Goal: Task Accomplishment & Management: Manage account settings

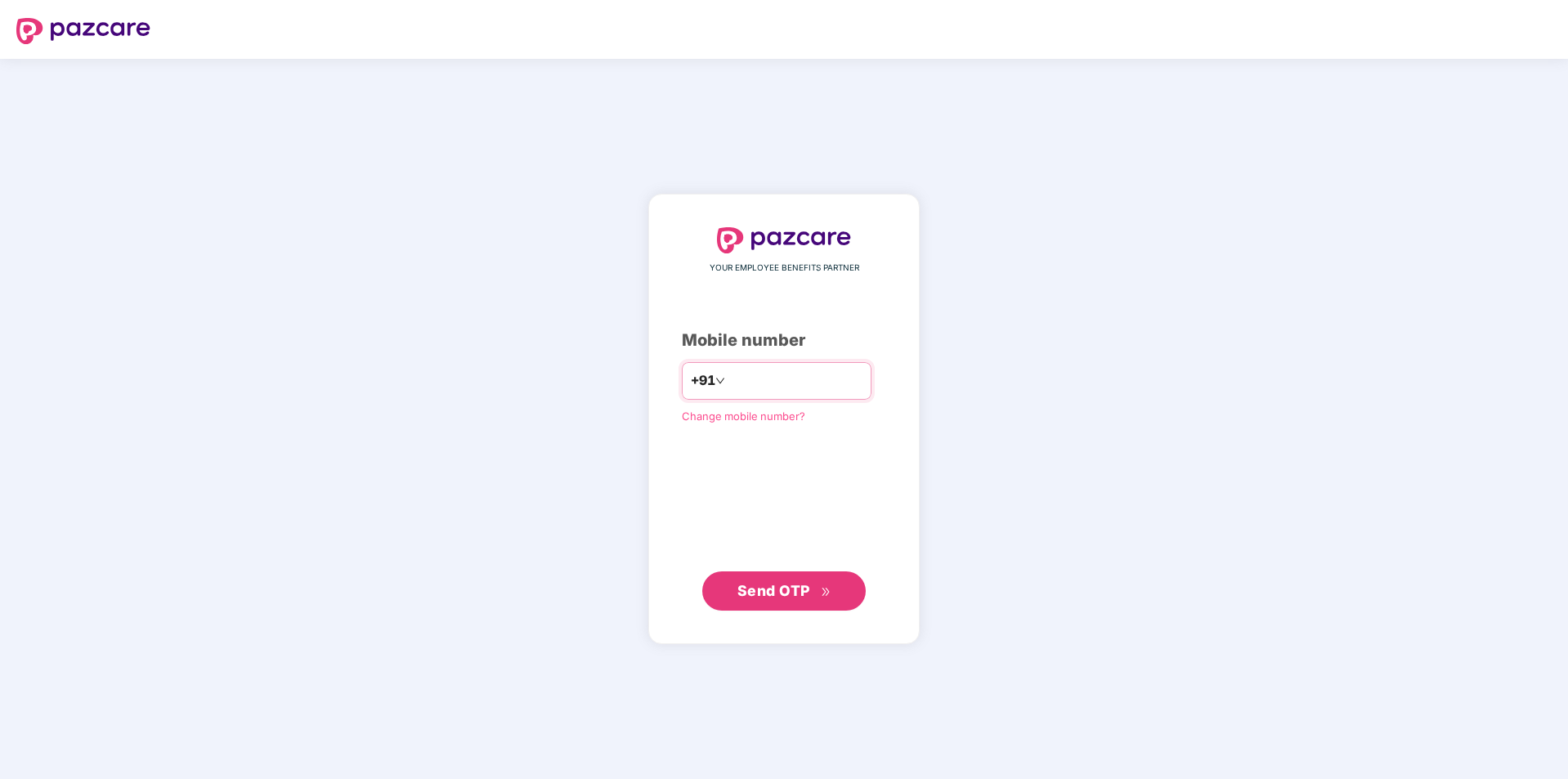
type input "**********"
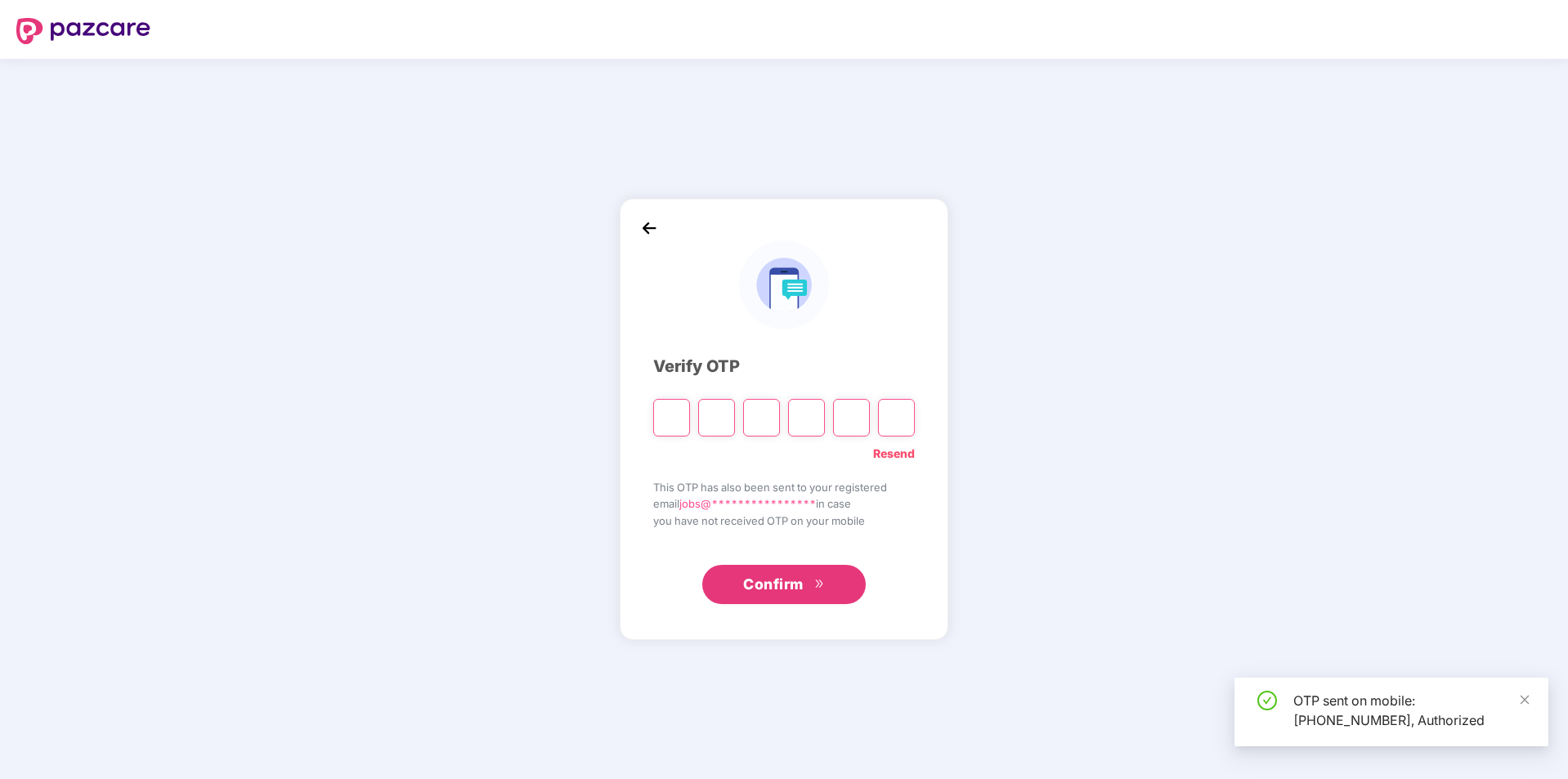
type input "*"
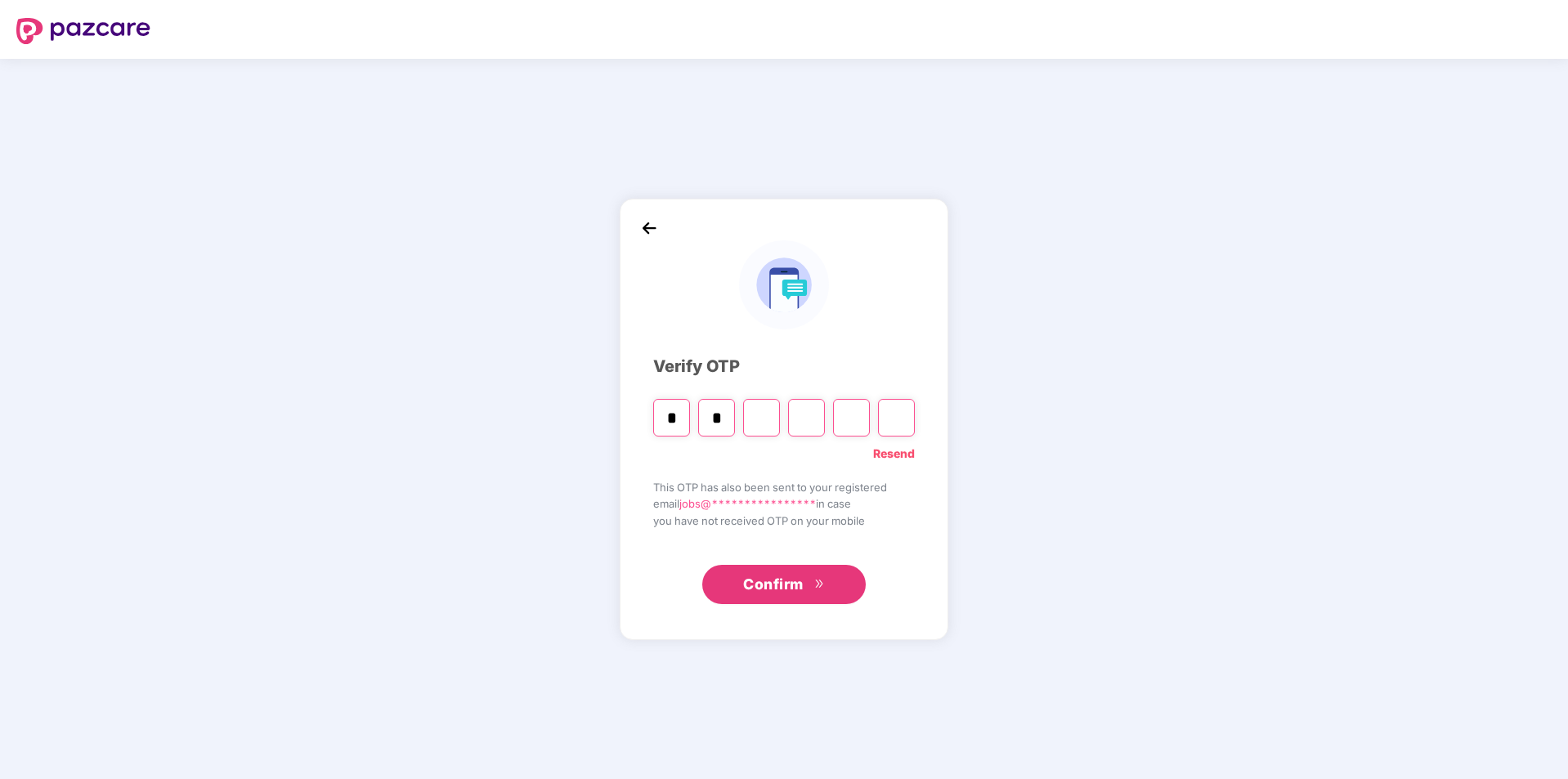
type input "*"
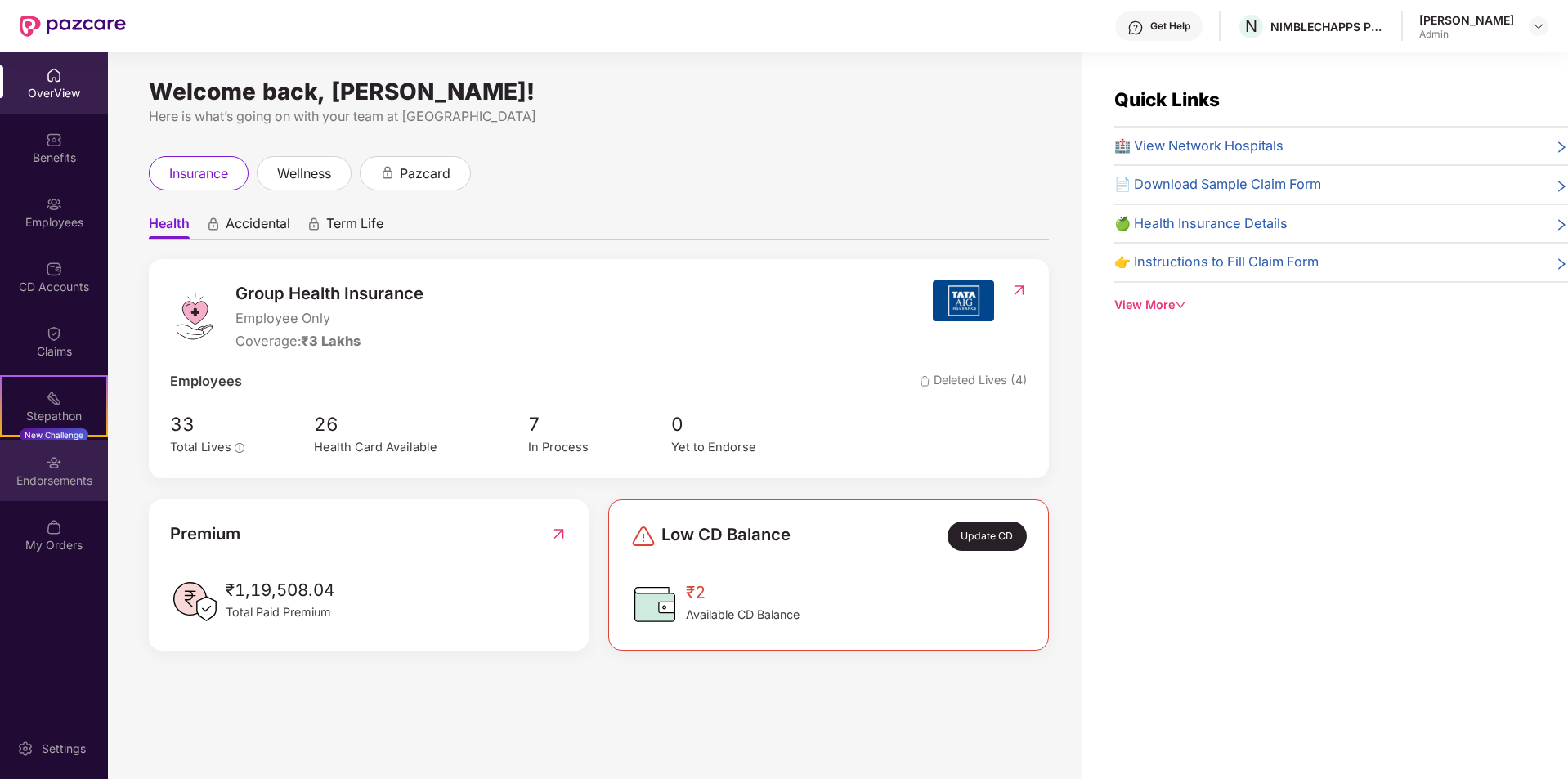
click at [69, 471] on div "Endorsements" at bounding box center [54, 470] width 108 height 61
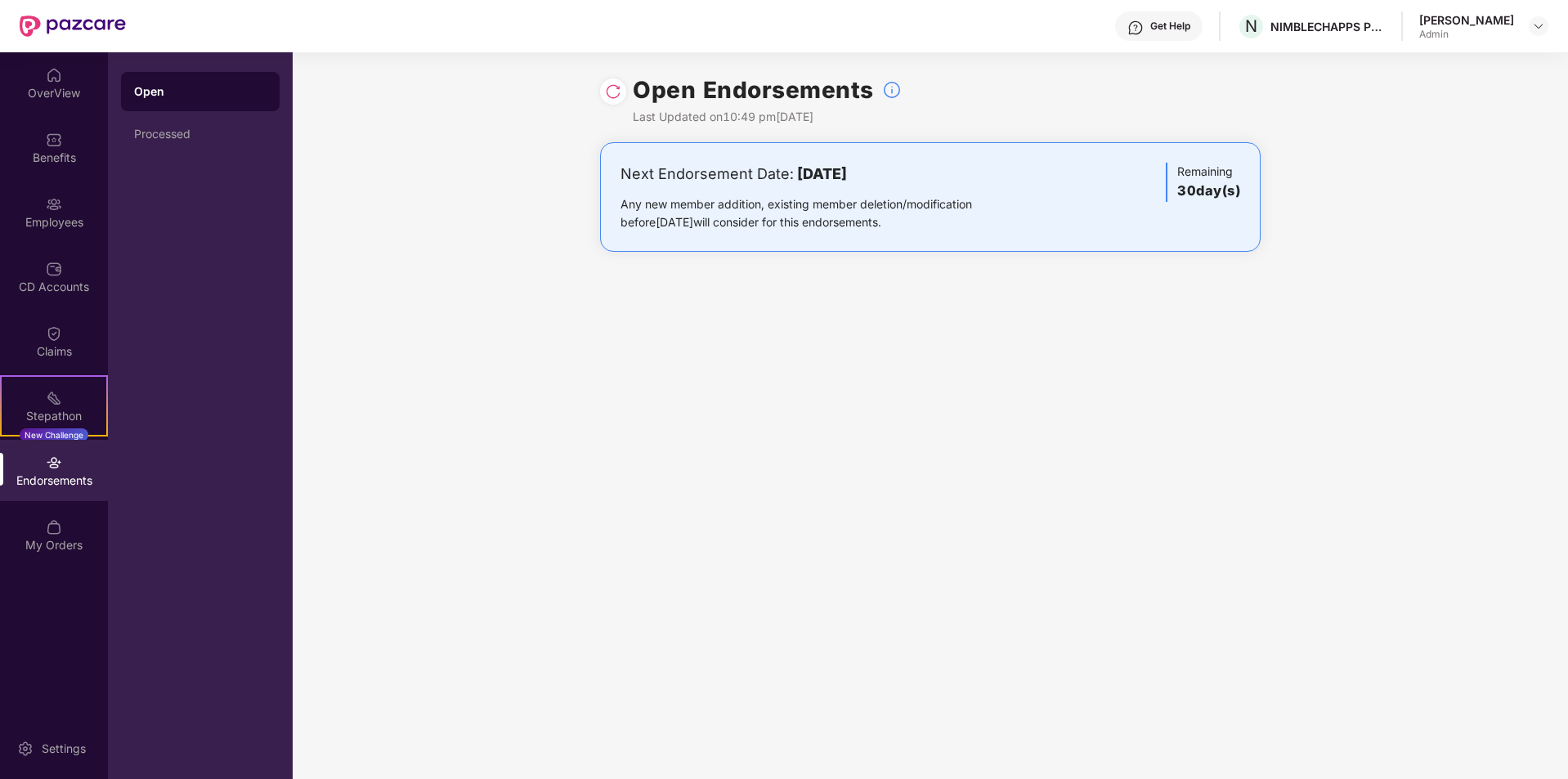
click at [618, 93] on img at bounding box center [613, 92] width 16 height 16
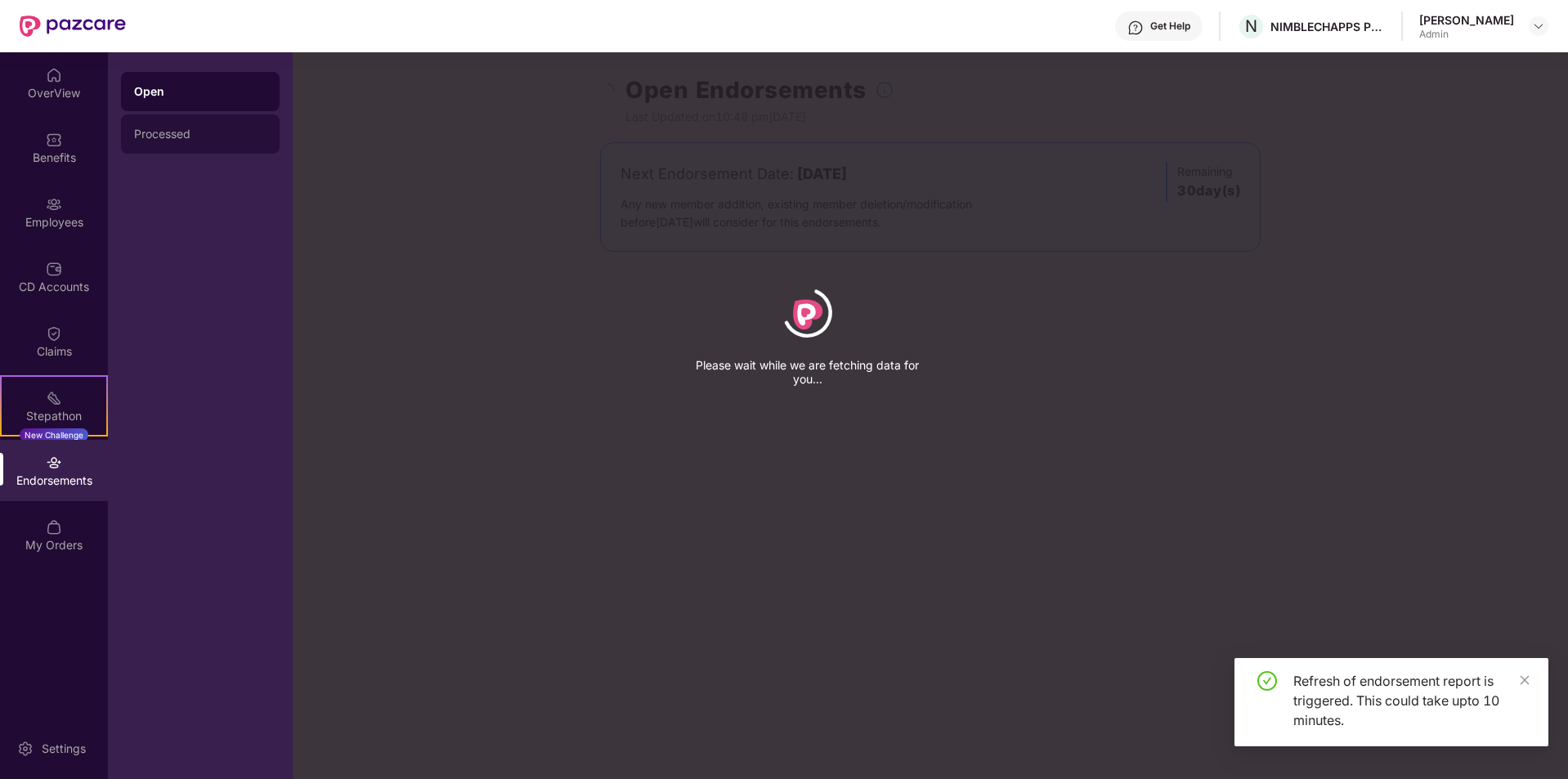
click at [179, 145] on div "Processed" at bounding box center [200, 134] width 158 height 40
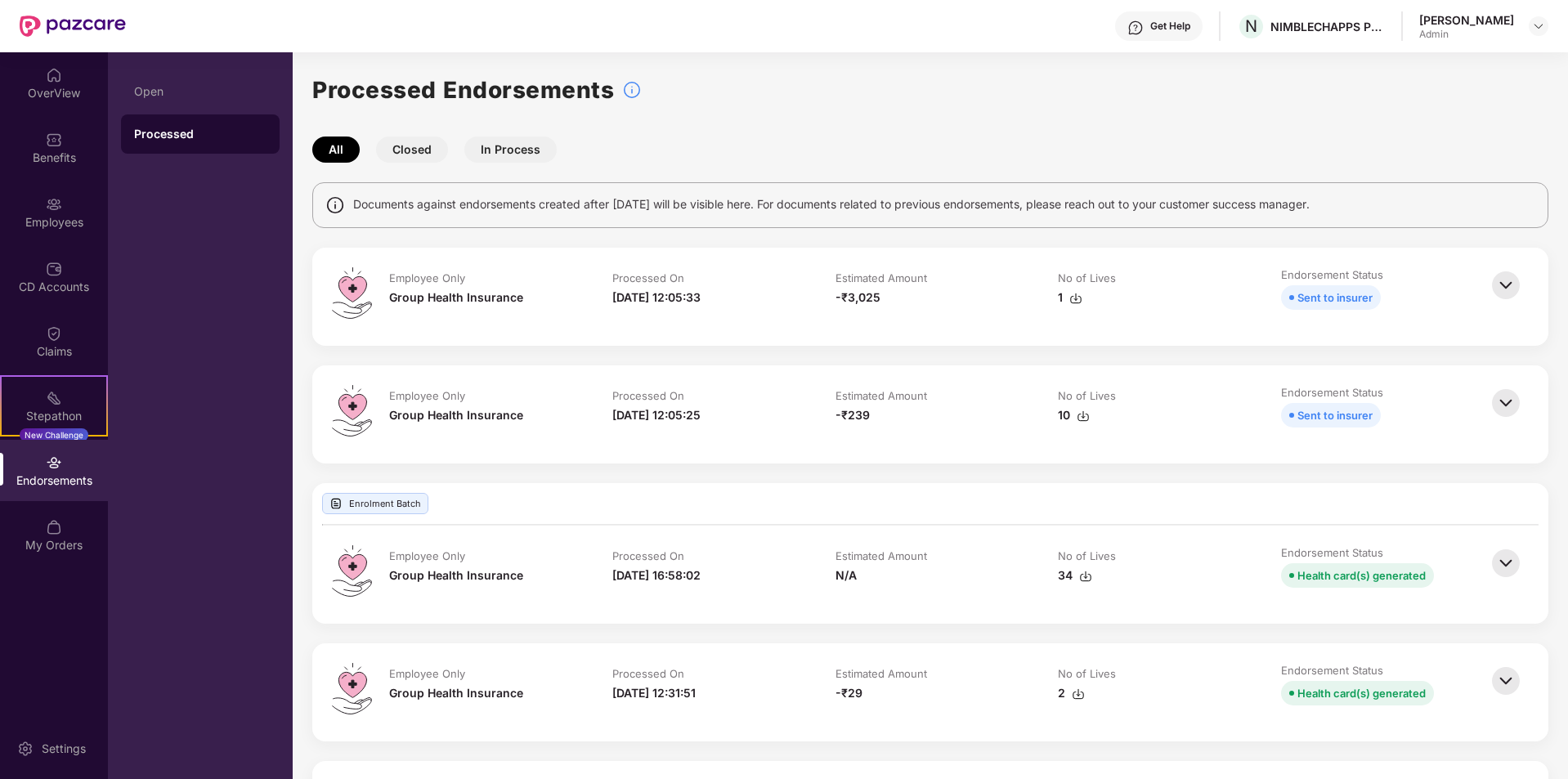
click at [1515, 290] on img at bounding box center [1506, 285] width 36 height 36
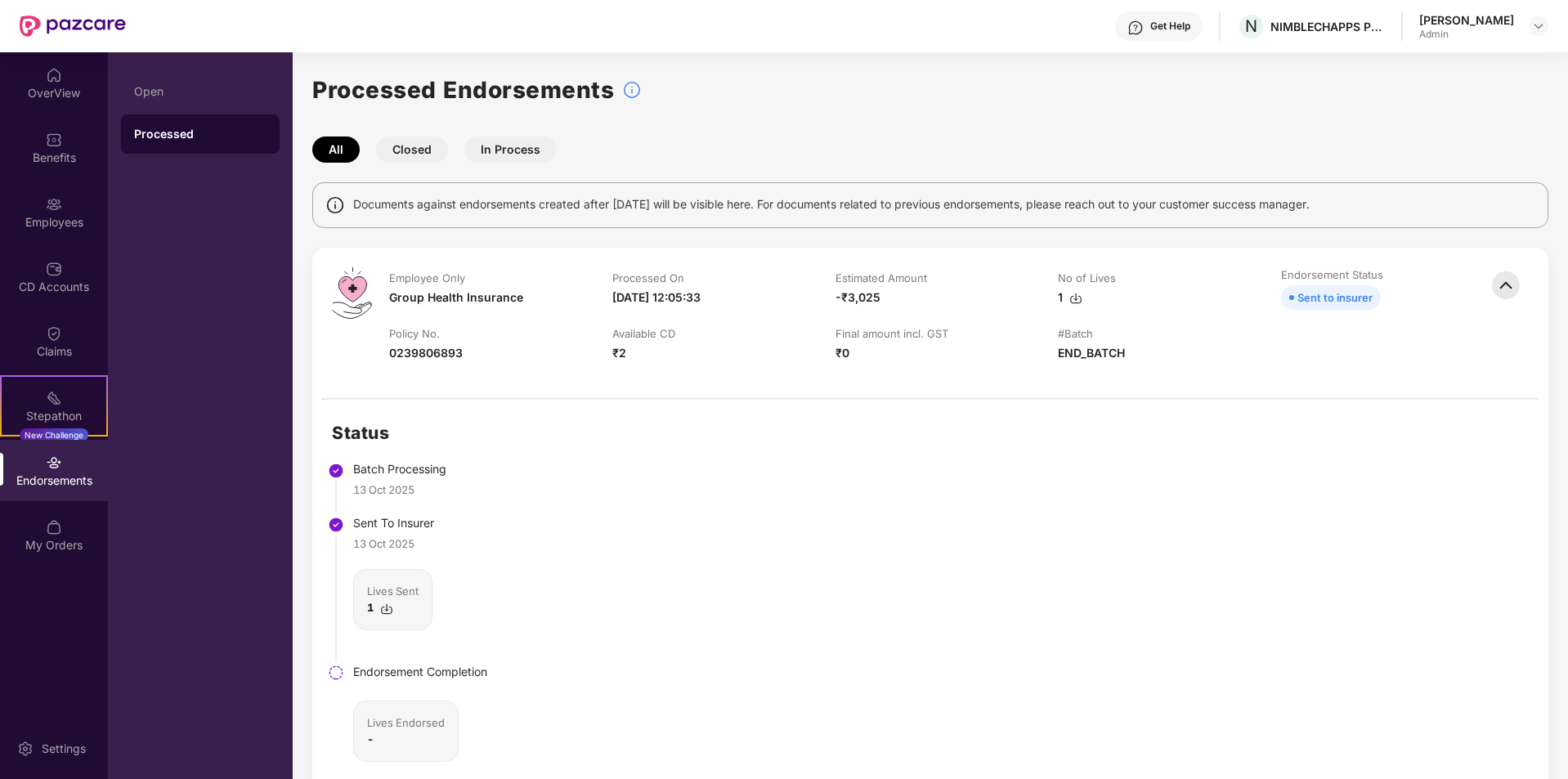
click at [1515, 290] on img at bounding box center [1506, 285] width 36 height 36
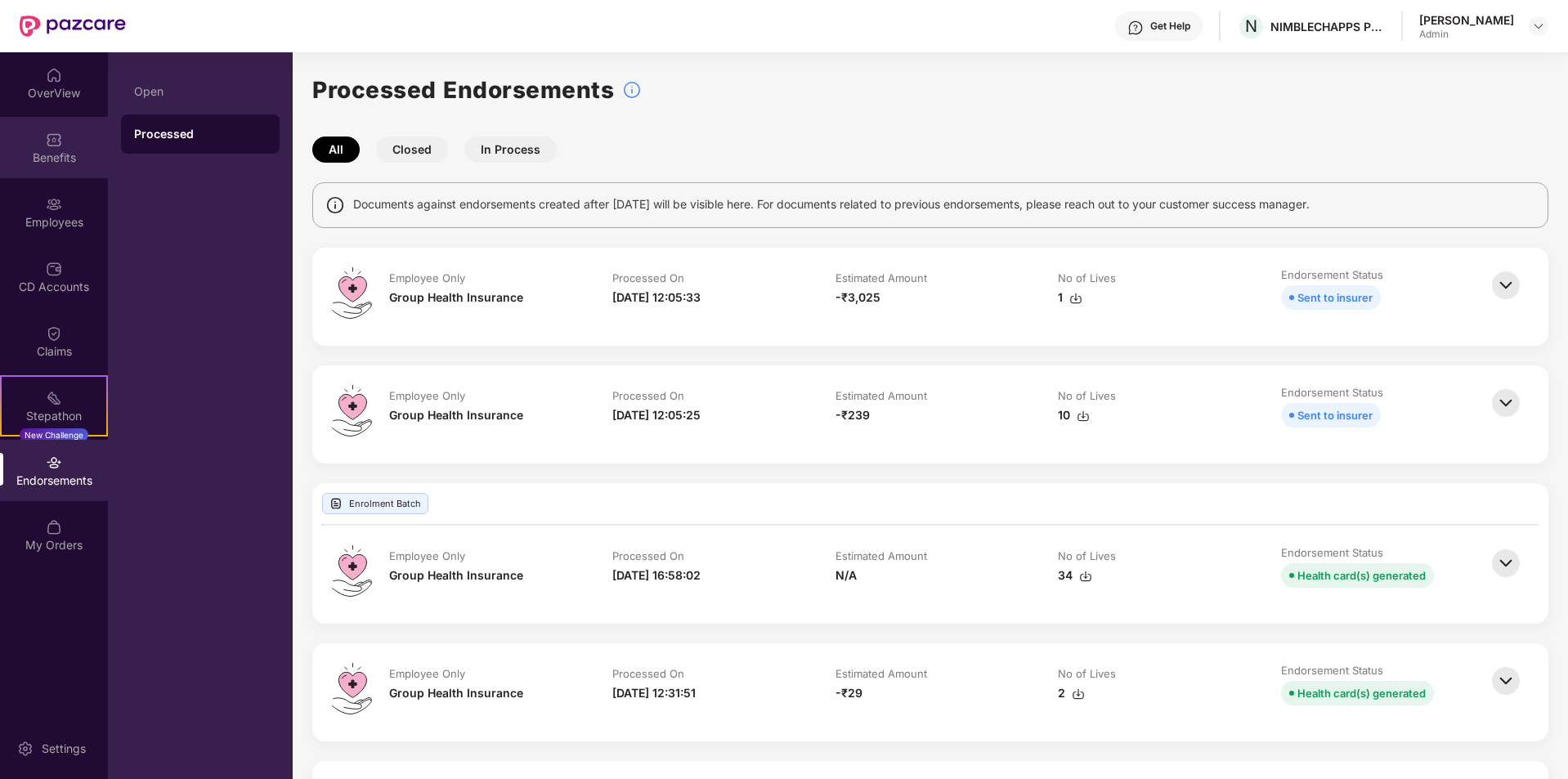
click at [65, 128] on div "Benefits" at bounding box center [54, 147] width 108 height 61
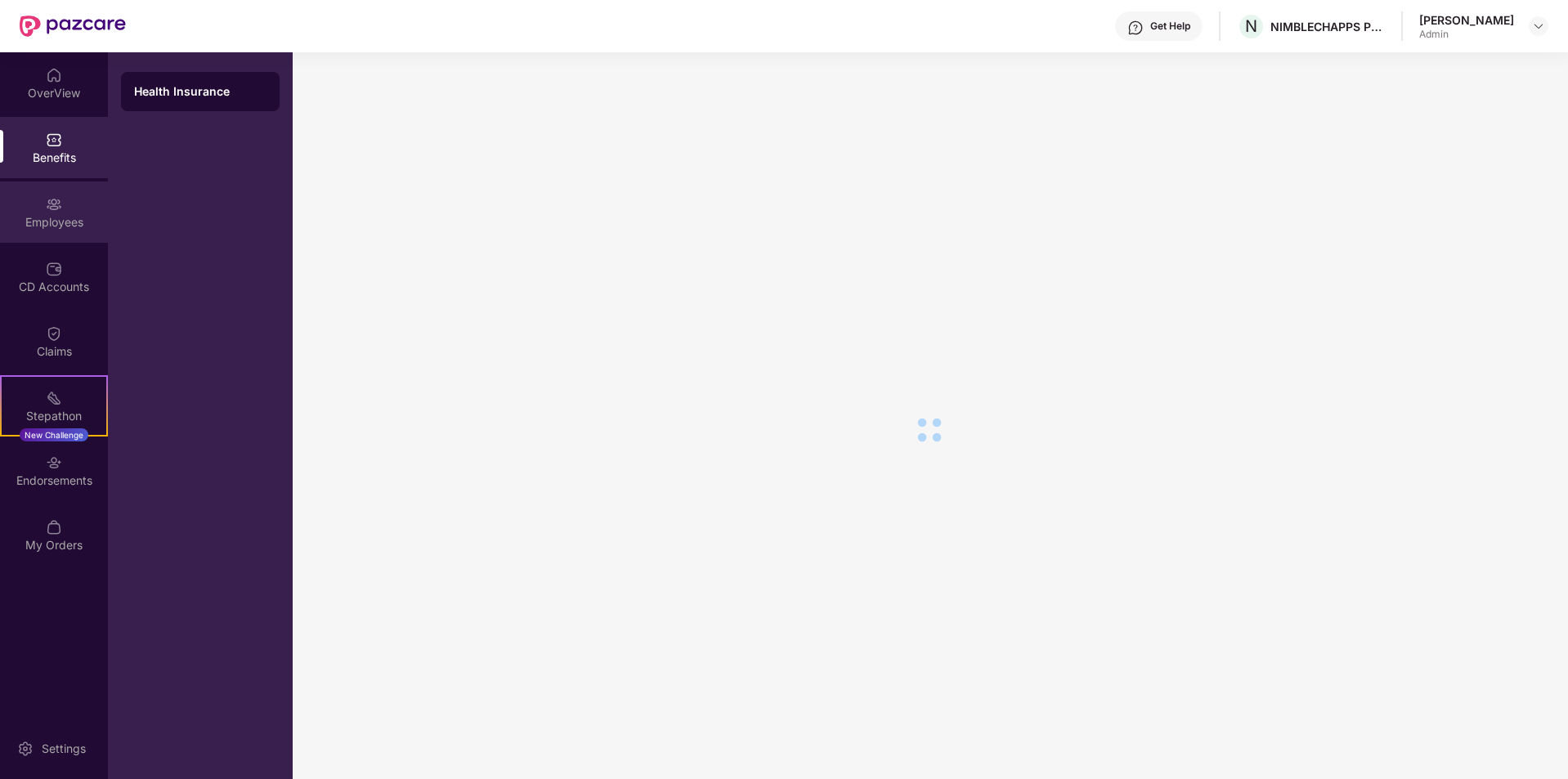
click at [67, 205] on div "Employees" at bounding box center [54, 212] width 108 height 61
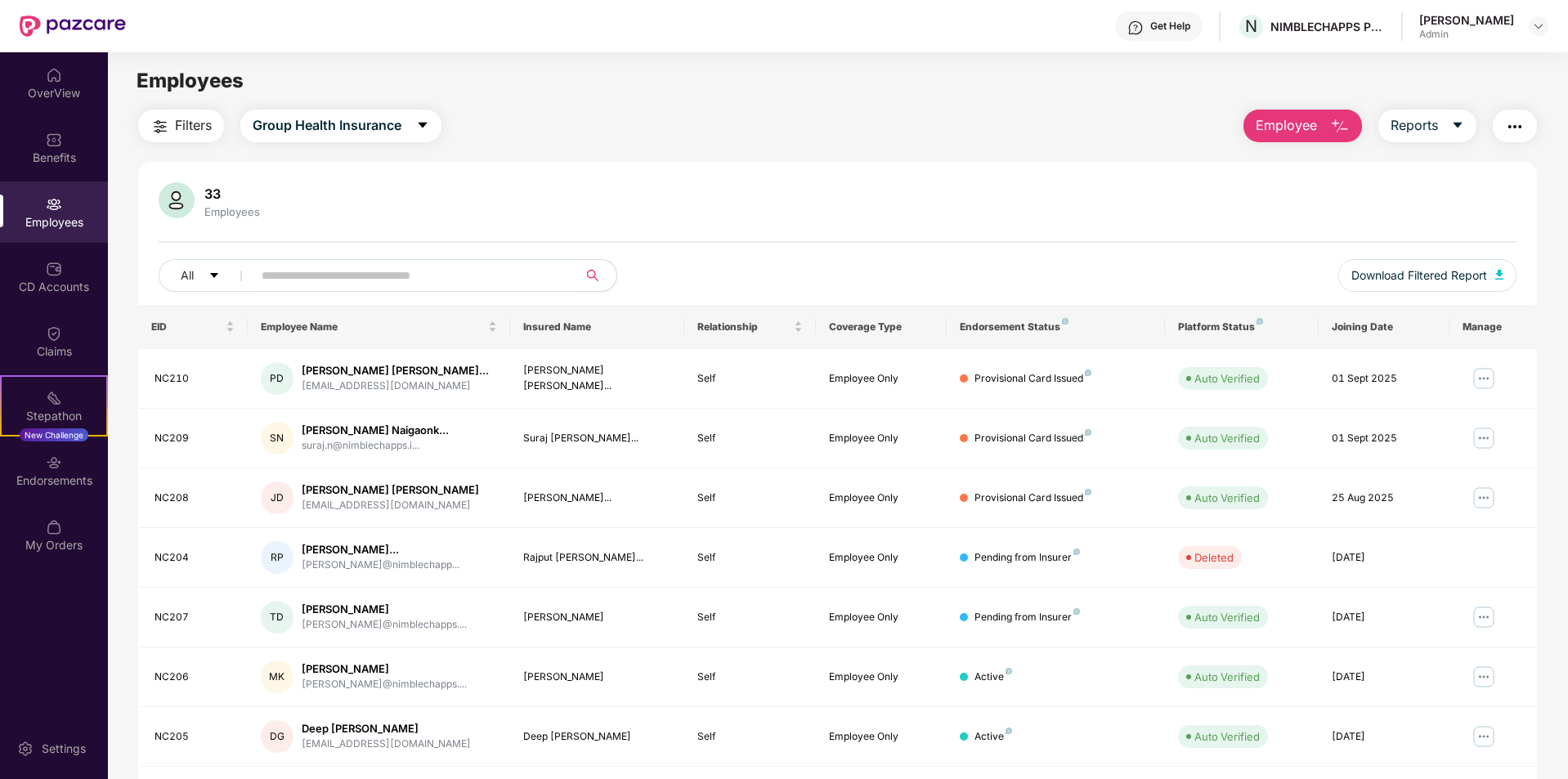
click at [514, 281] on input "text" at bounding box center [408, 275] width 294 height 24
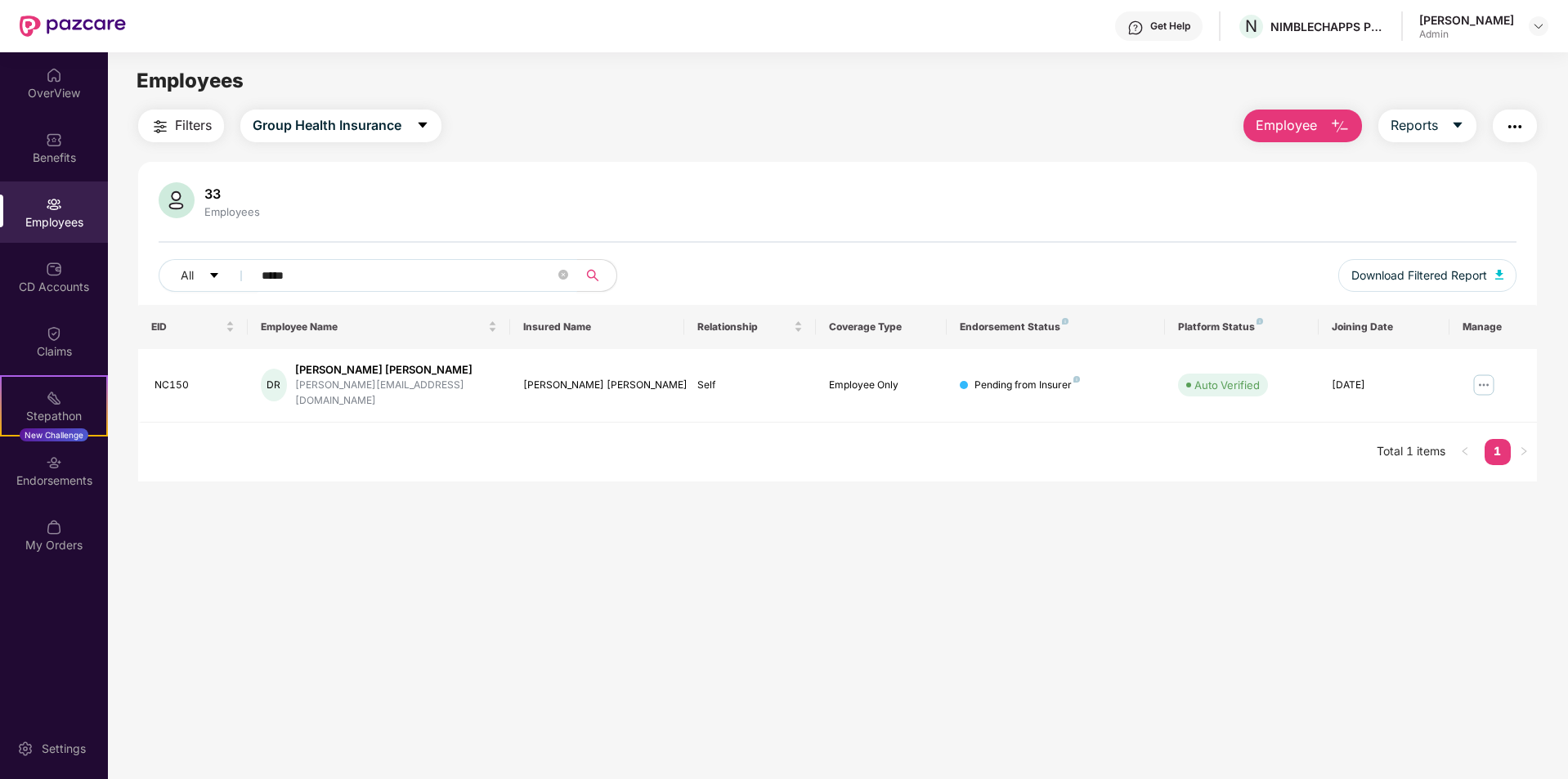
type input "*****"
click at [1319, 131] on button "Employee" at bounding box center [1303, 126] width 119 height 32
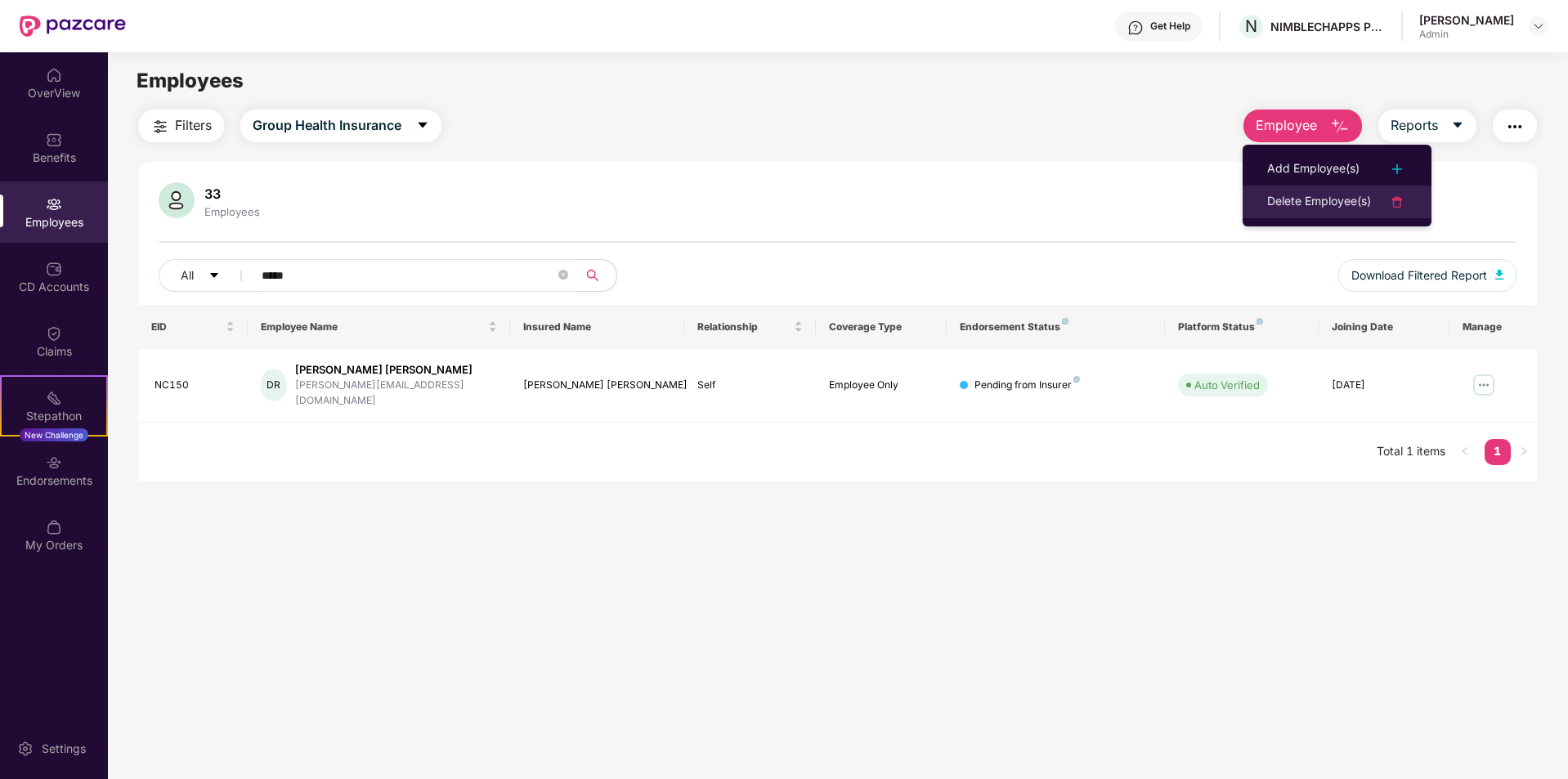
click at [1319, 199] on div "Delete Employee(s)" at bounding box center [1319, 202] width 104 height 20
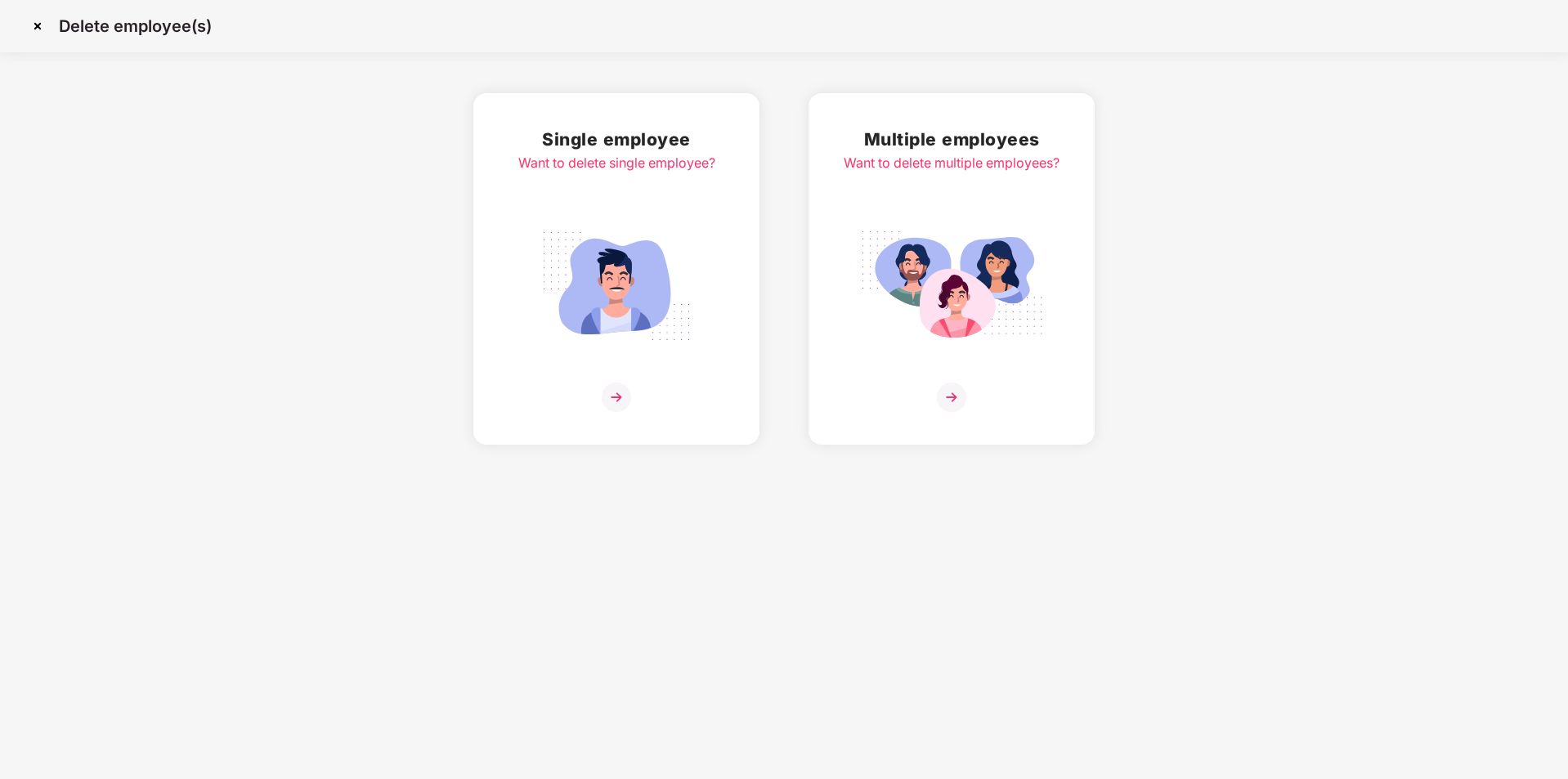
click at [619, 400] on img at bounding box center [616, 397] width 30 height 30
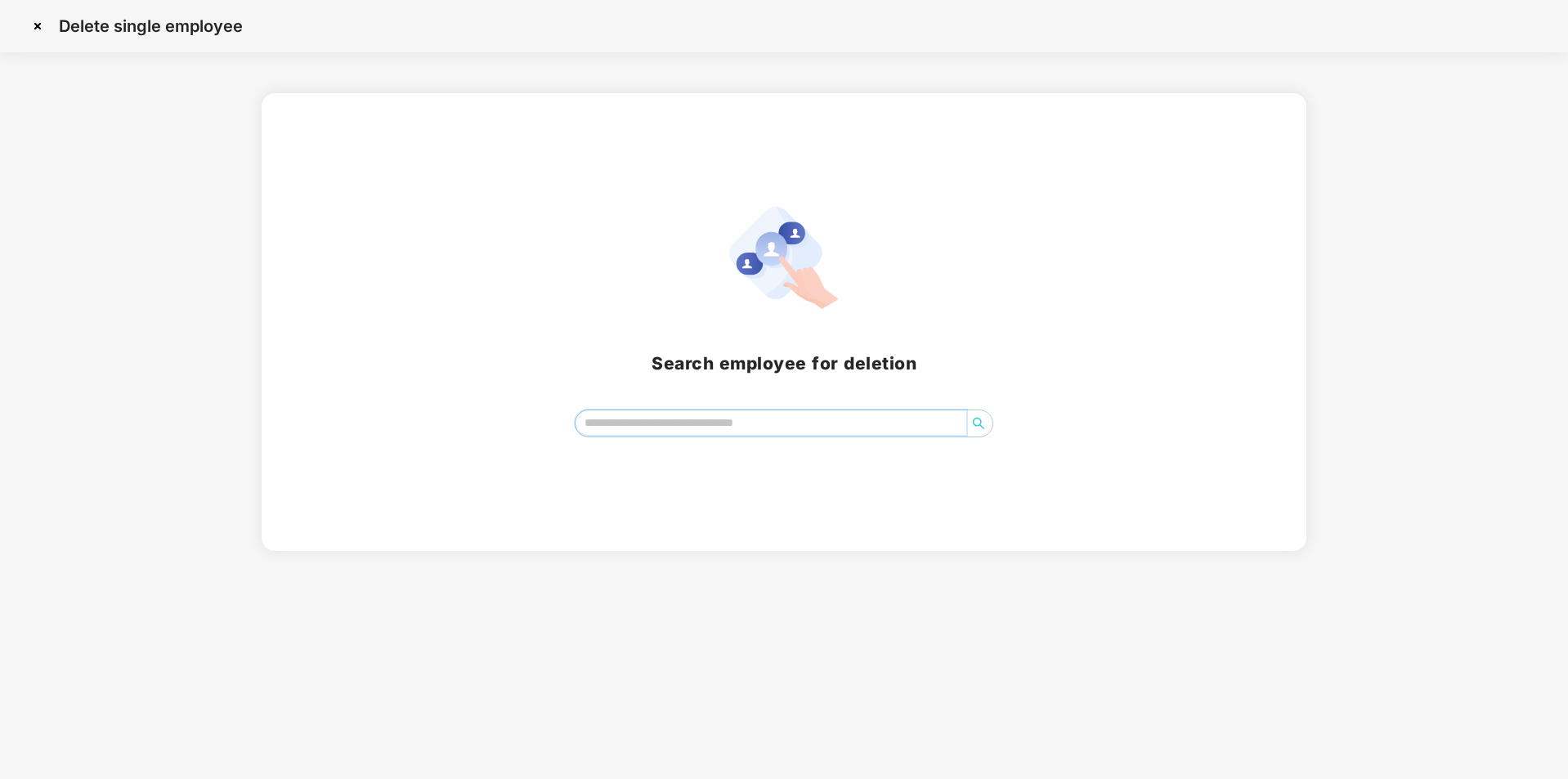
click at [643, 415] on input "search" at bounding box center [771, 422] width 392 height 24
type input "*****"
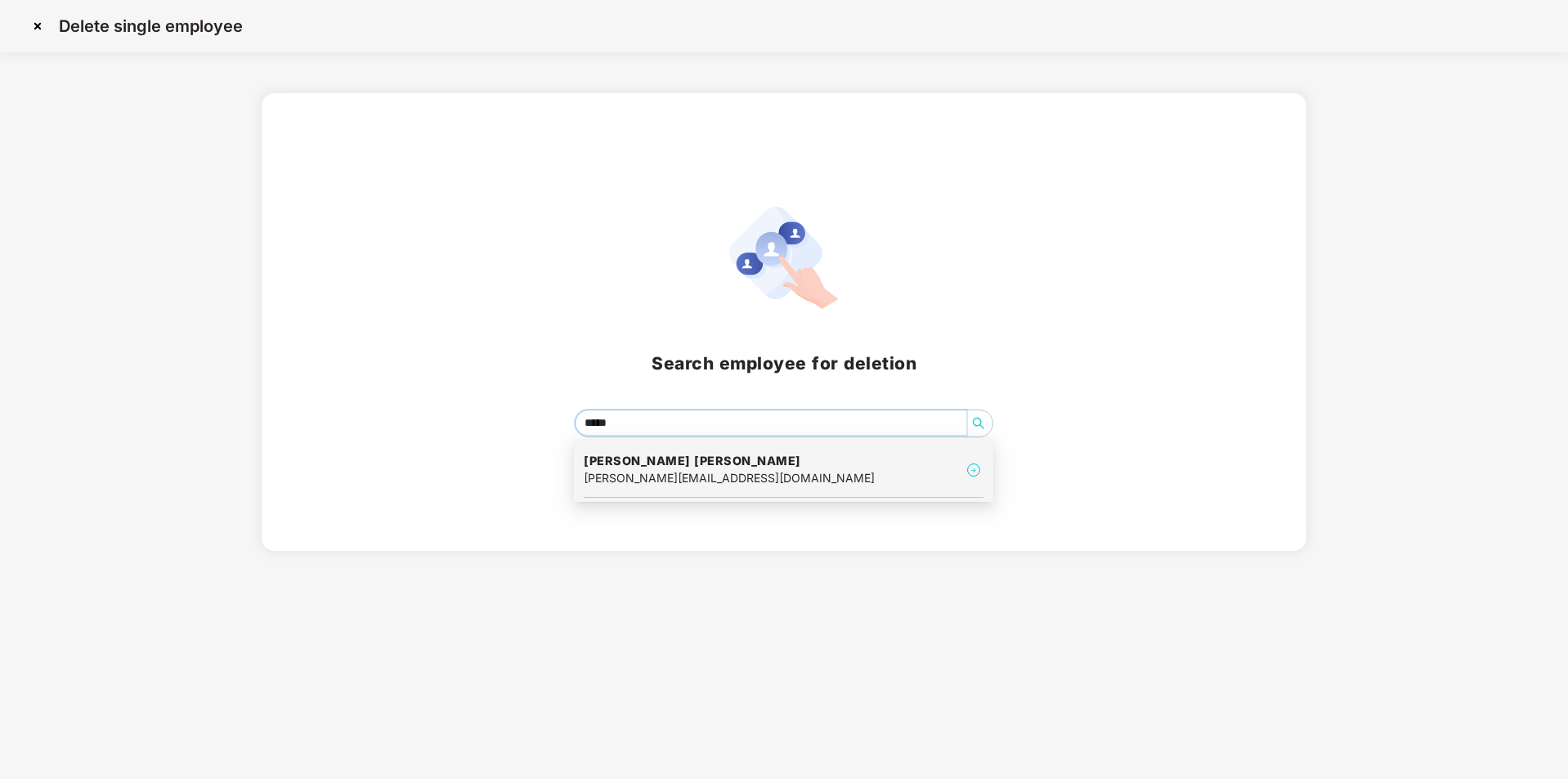
click at [666, 479] on div "[PERSON_NAME][EMAIL_ADDRESS][DOMAIN_NAME]" at bounding box center [730, 478] width 291 height 18
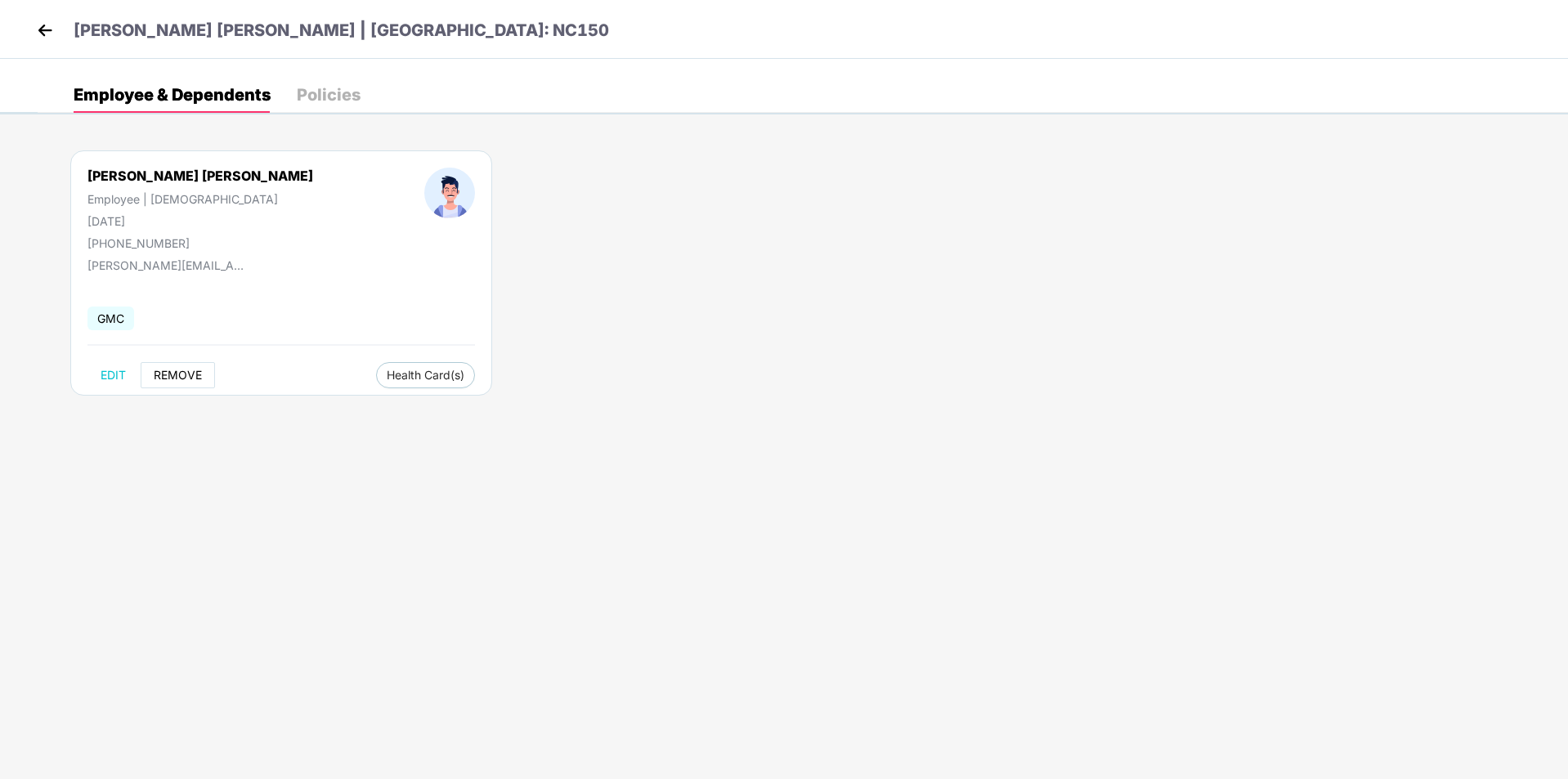
click at [178, 368] on span "REMOVE" at bounding box center [178, 375] width 49 height 13
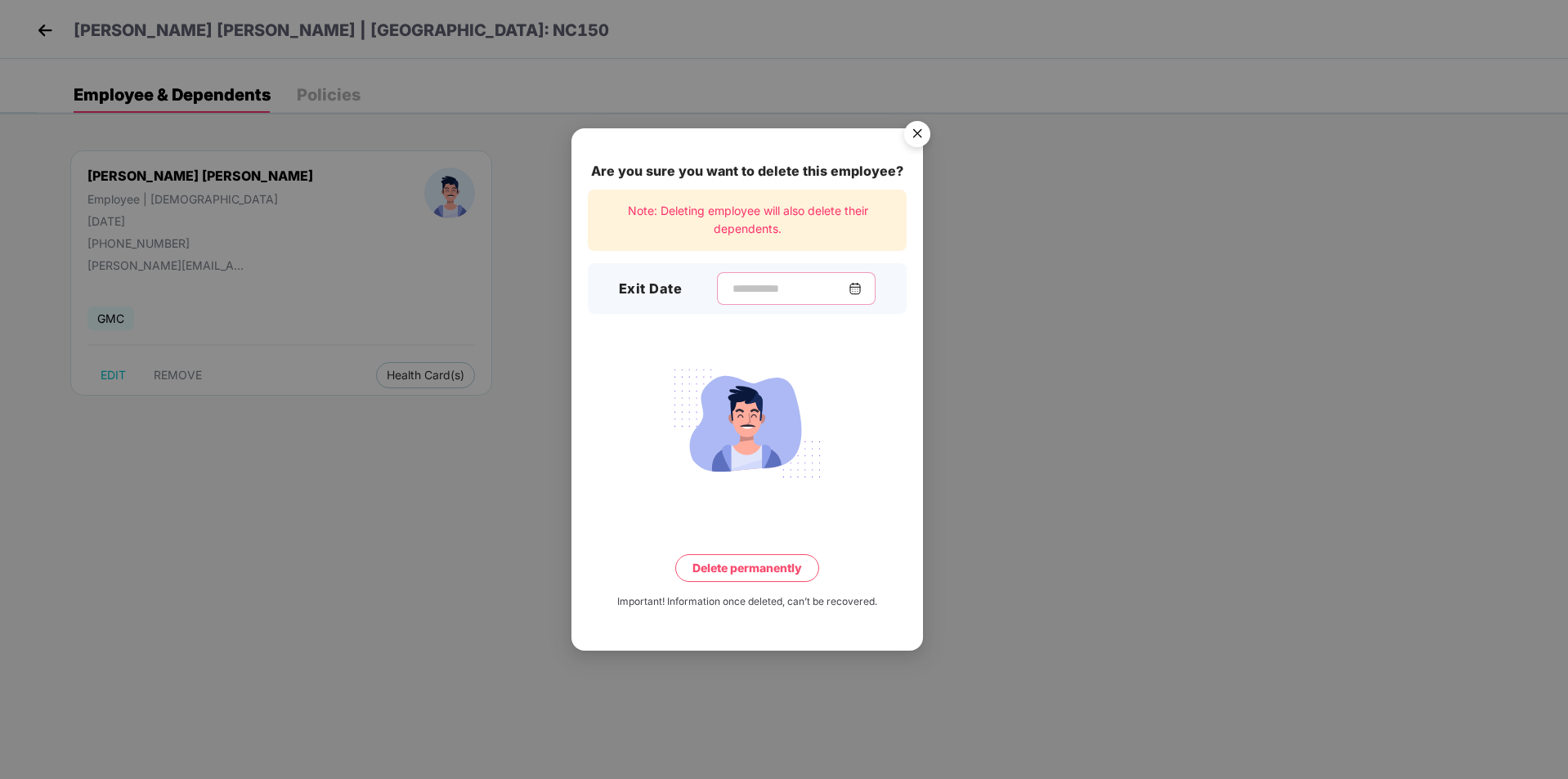
click at [783, 295] on input at bounding box center [789, 288] width 118 height 17
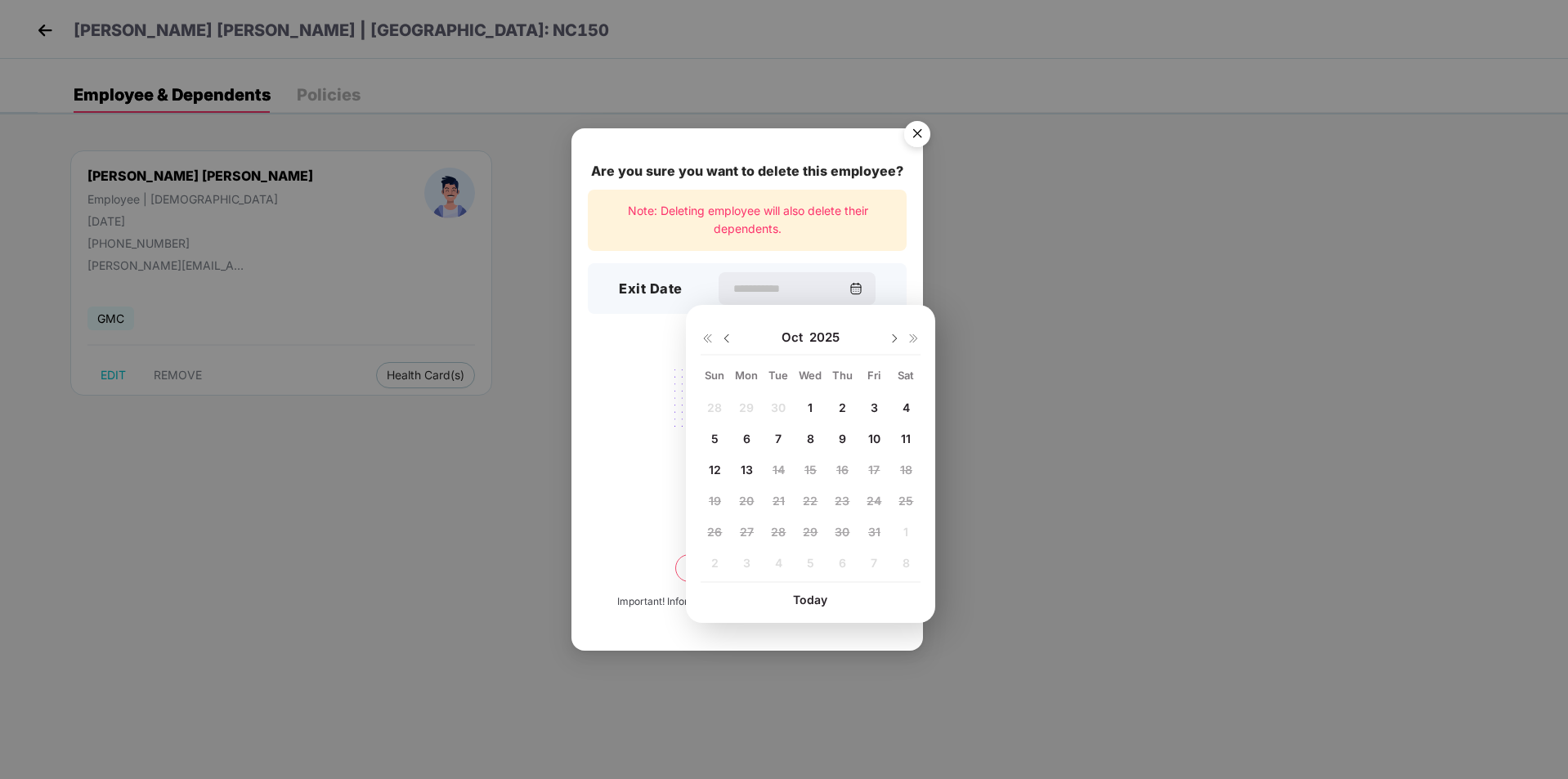
click at [871, 440] on span "10" at bounding box center [874, 438] width 13 height 13
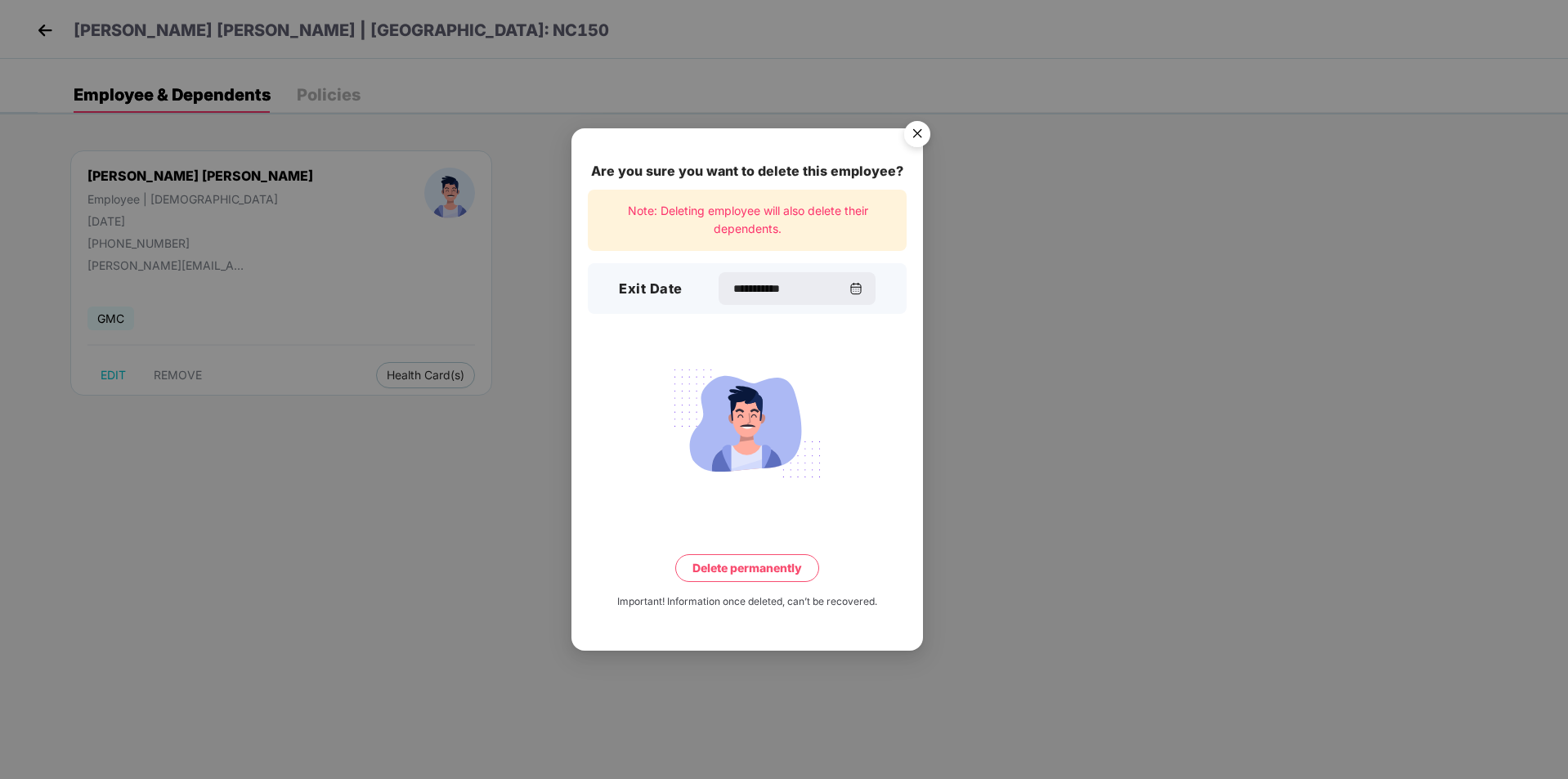
type input "**********"
click at [740, 565] on button "Delete permanently" at bounding box center [747, 568] width 144 height 28
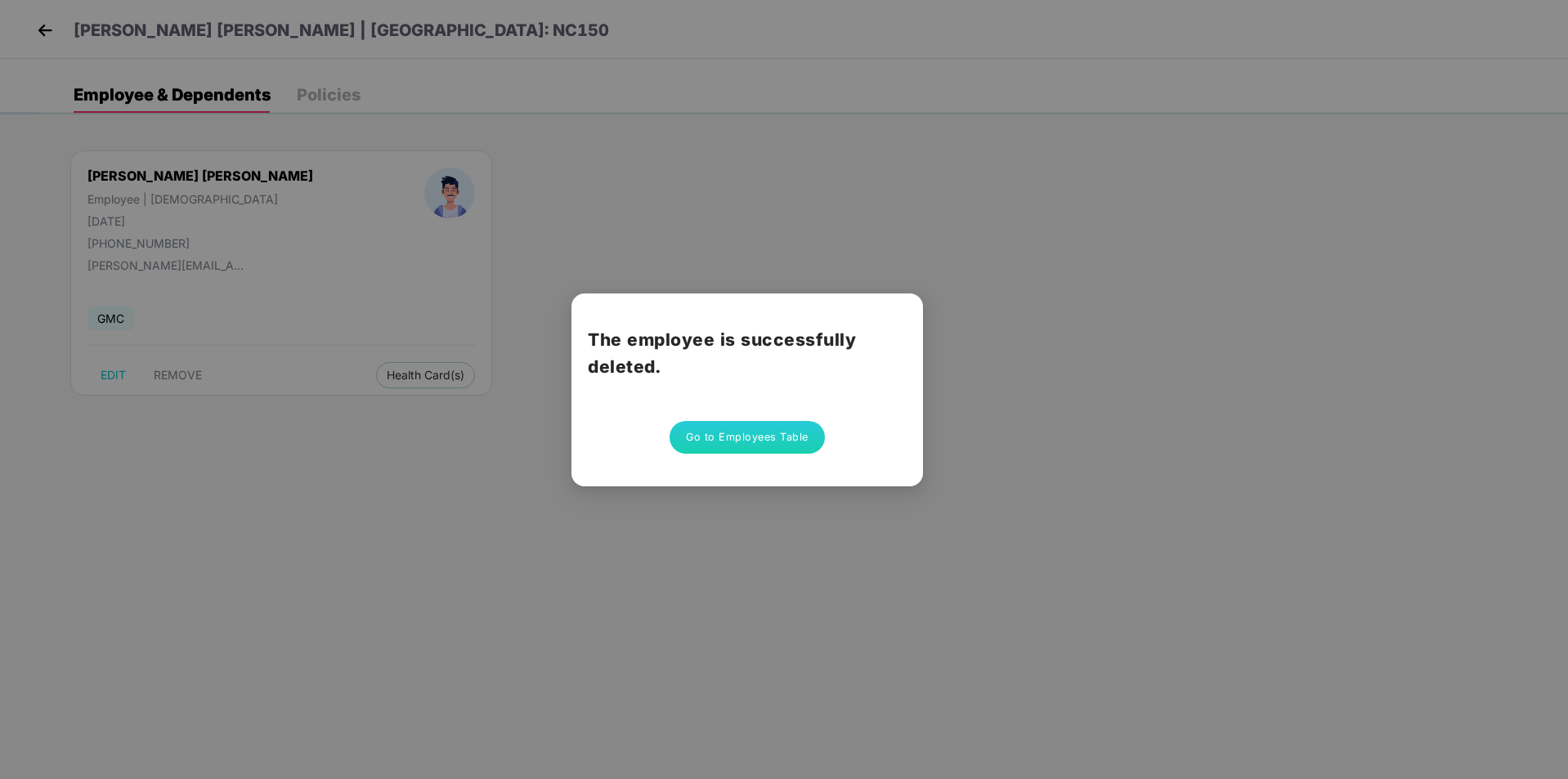
click at [768, 432] on button "Go to Employees Table" at bounding box center [747, 438] width 155 height 32
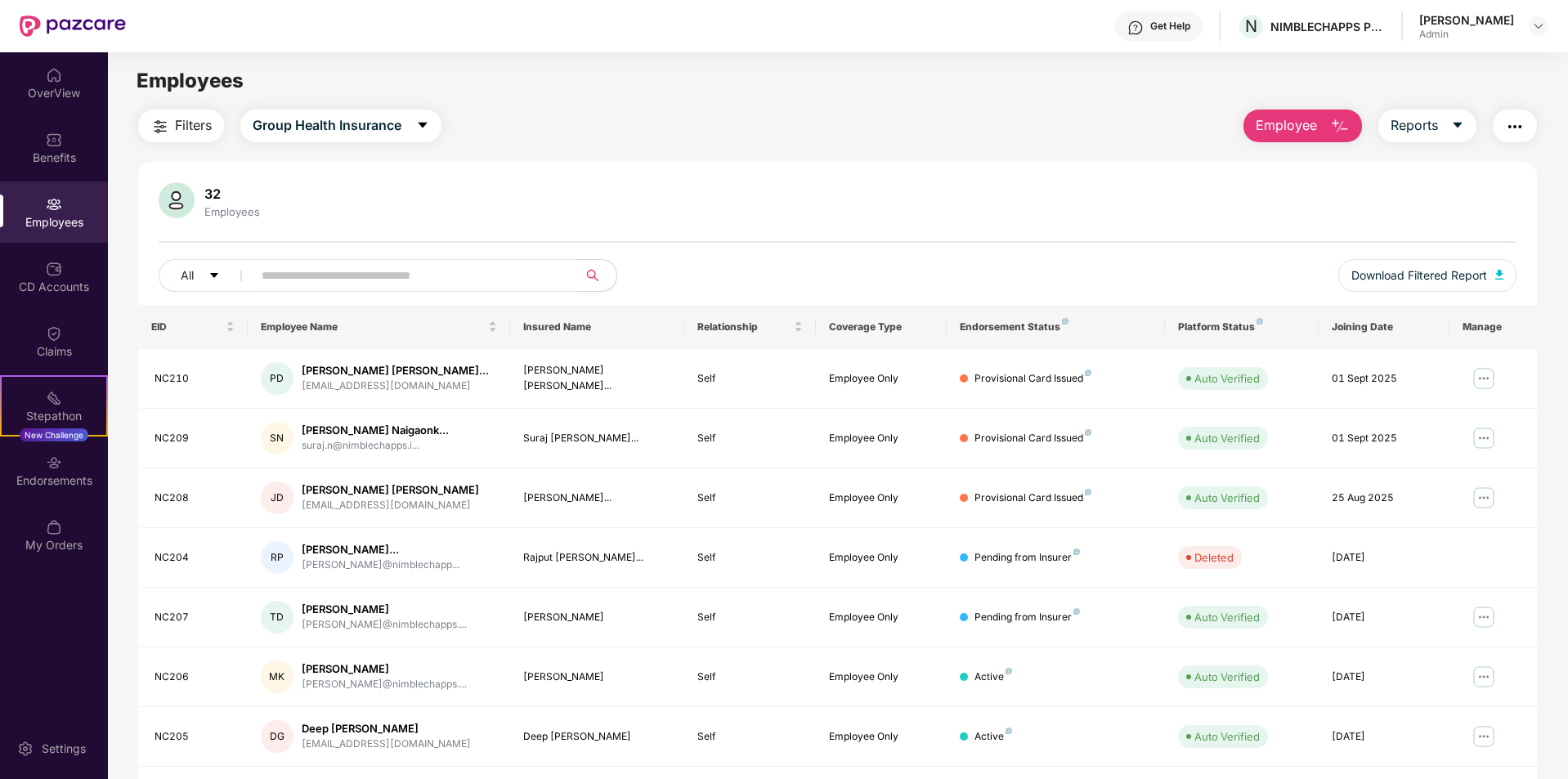
click at [1309, 127] on span "Employee" at bounding box center [1286, 125] width 61 height 21
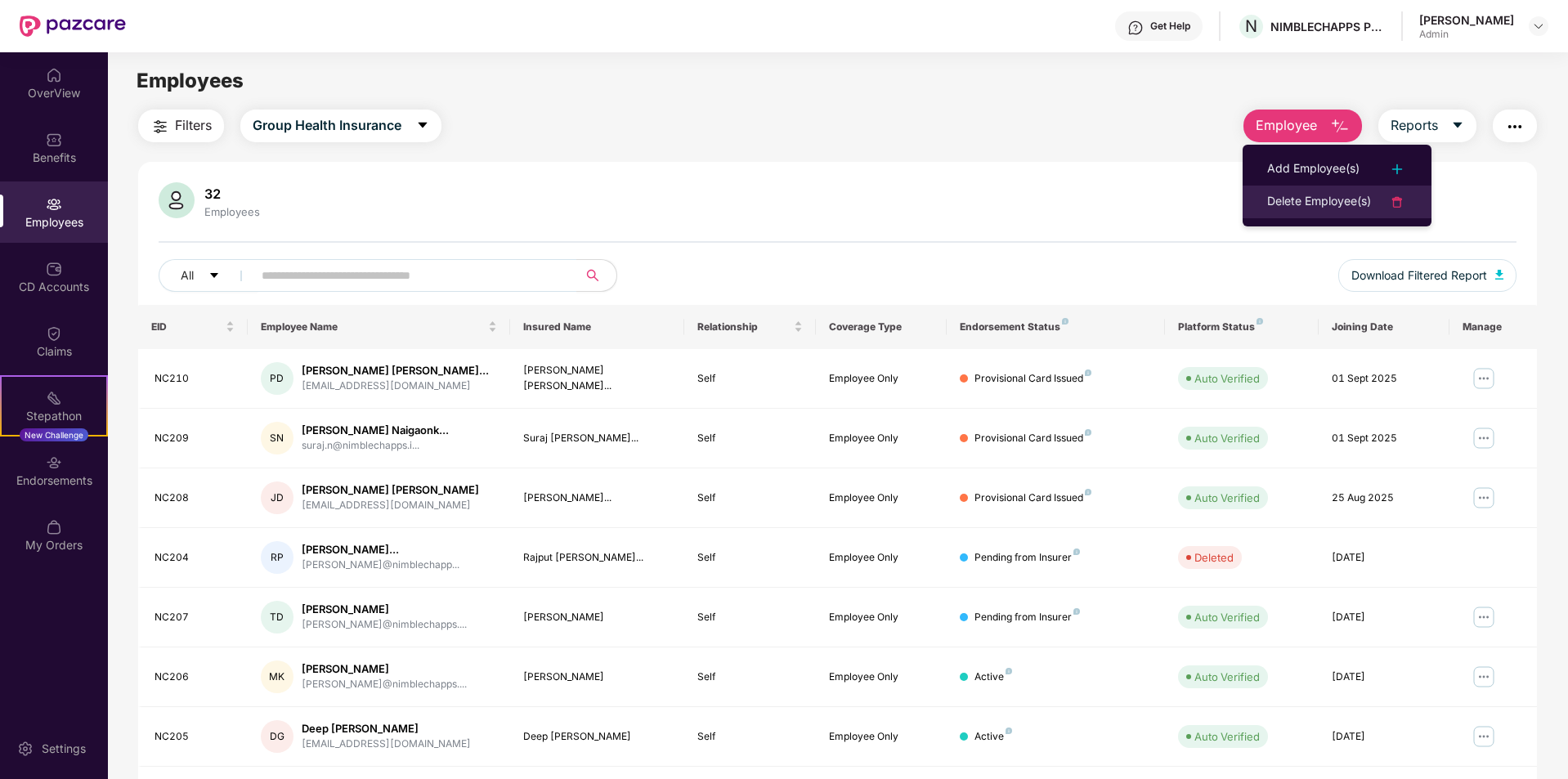
click at [1285, 211] on div "Delete Employee(s)" at bounding box center [1319, 202] width 104 height 20
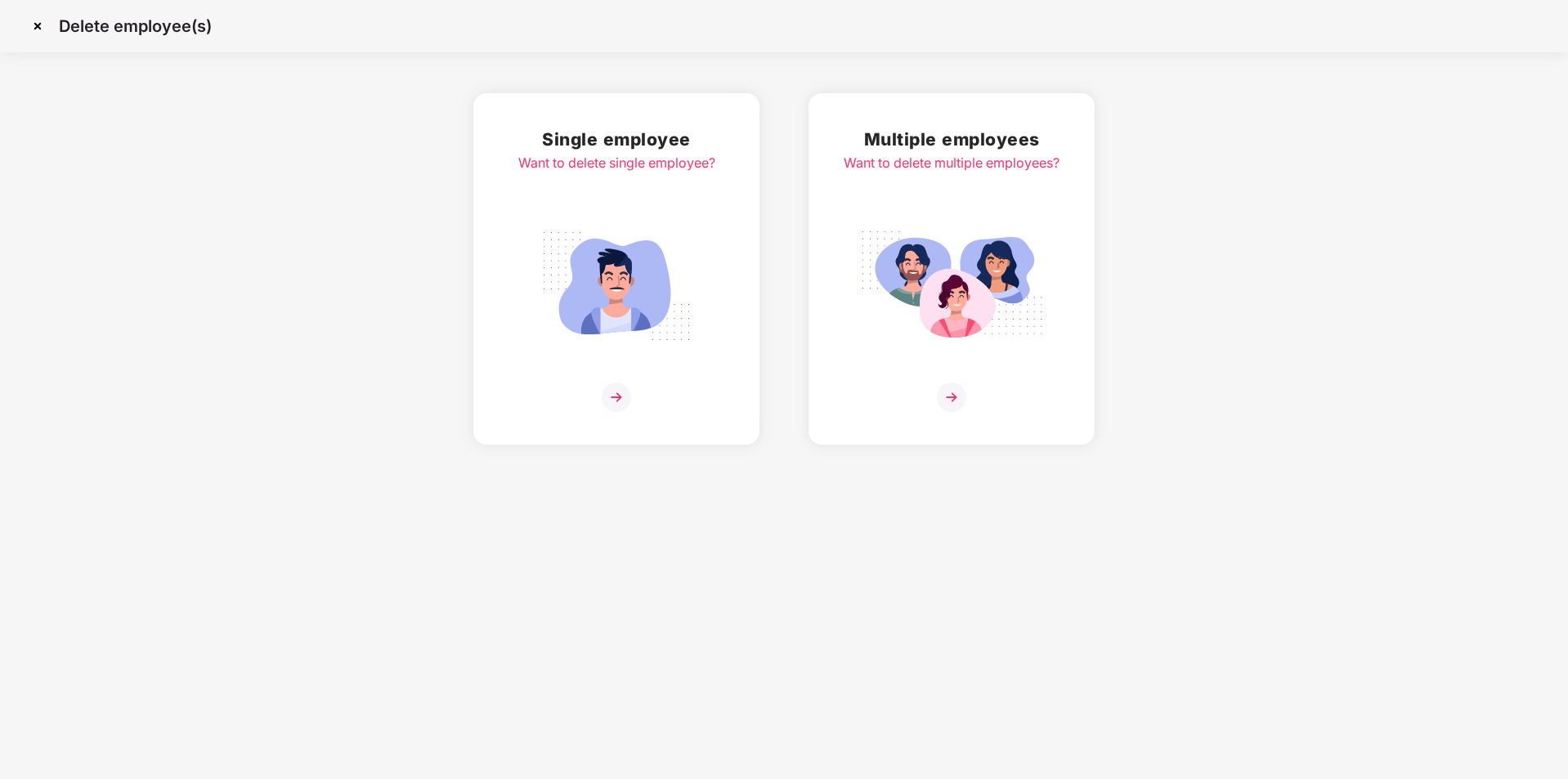
click at [611, 403] on img at bounding box center [616, 397] width 30 height 30
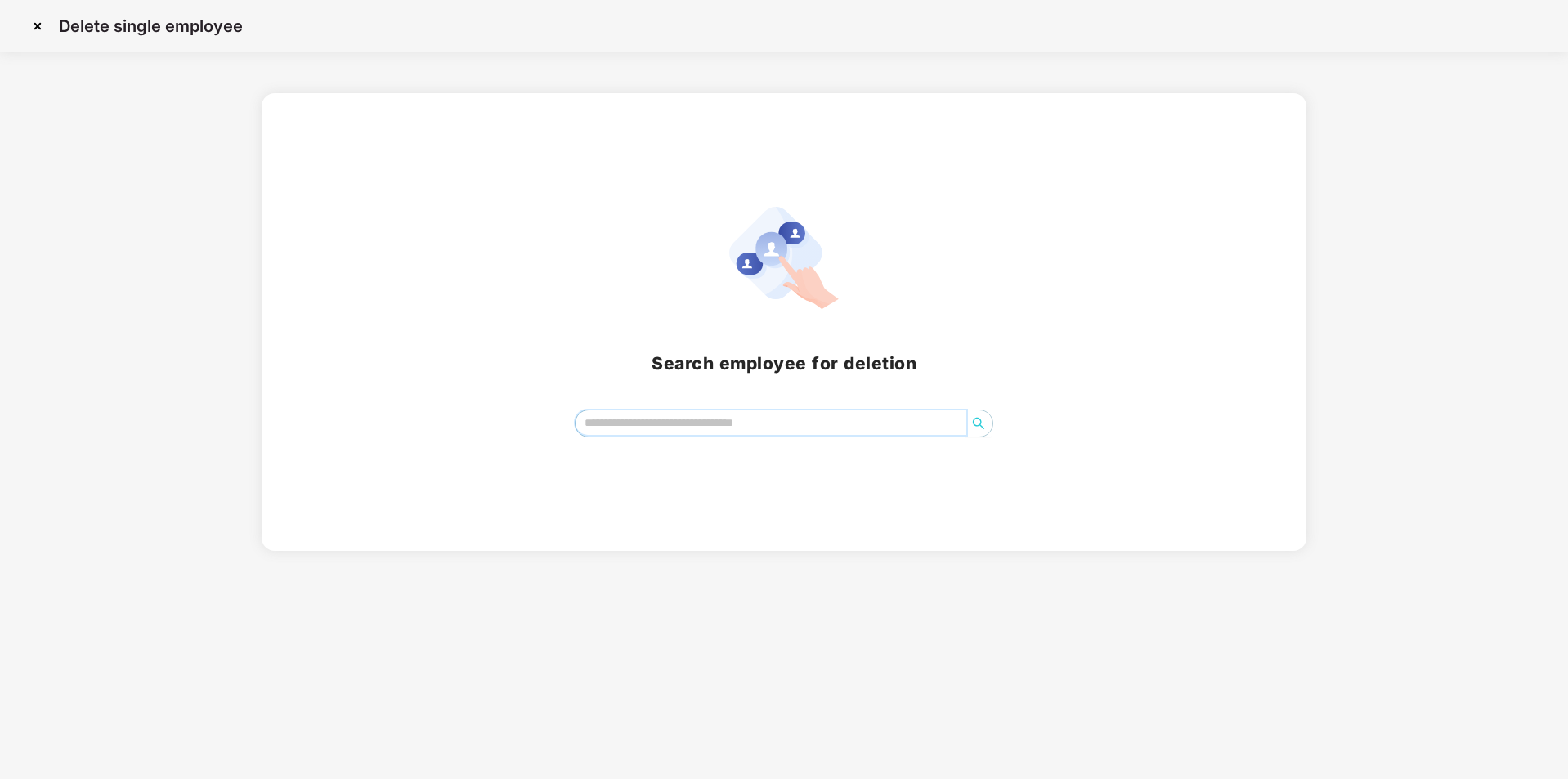
click at [612, 429] on input "search" at bounding box center [771, 422] width 392 height 24
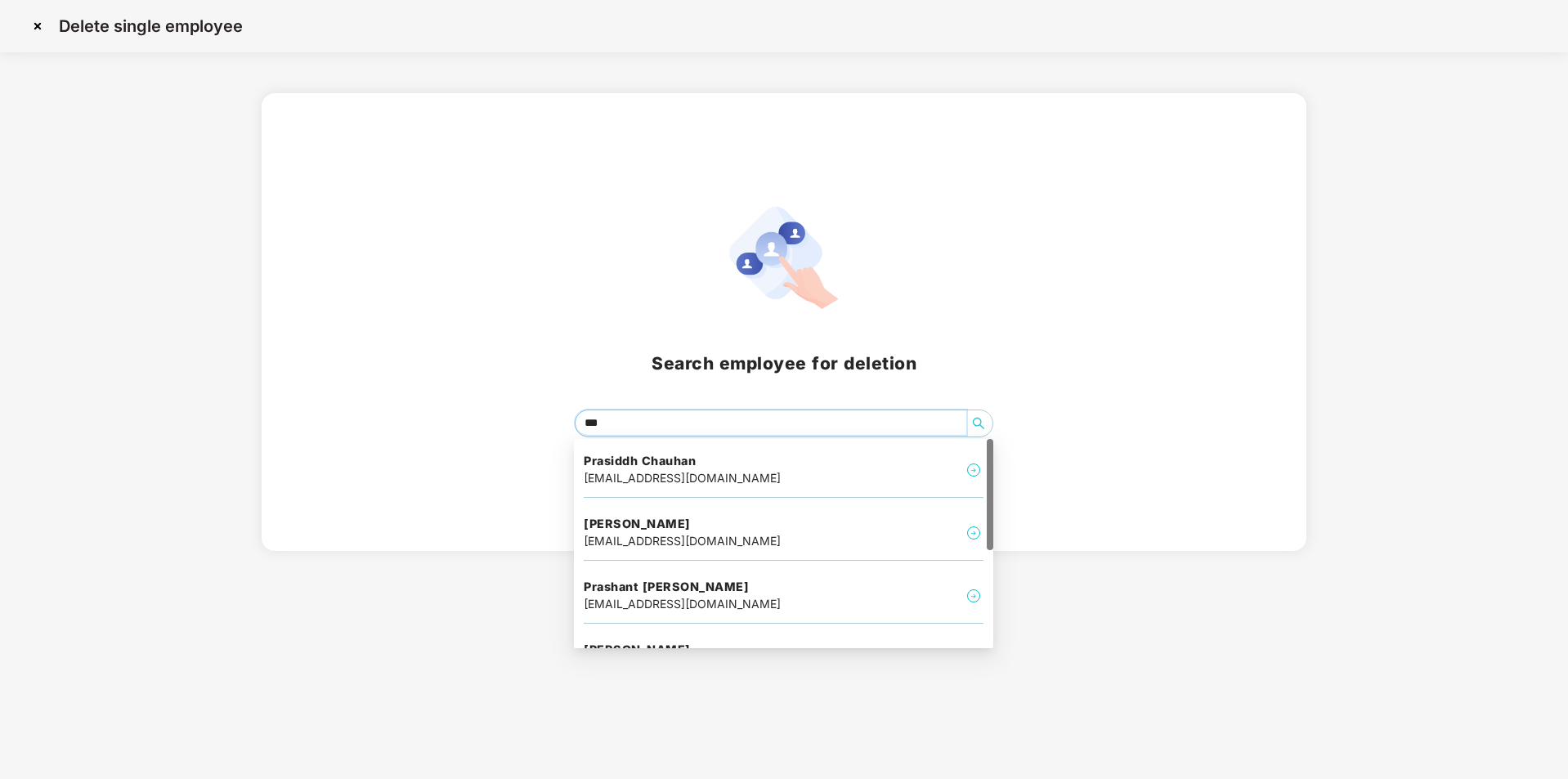
type input "****"
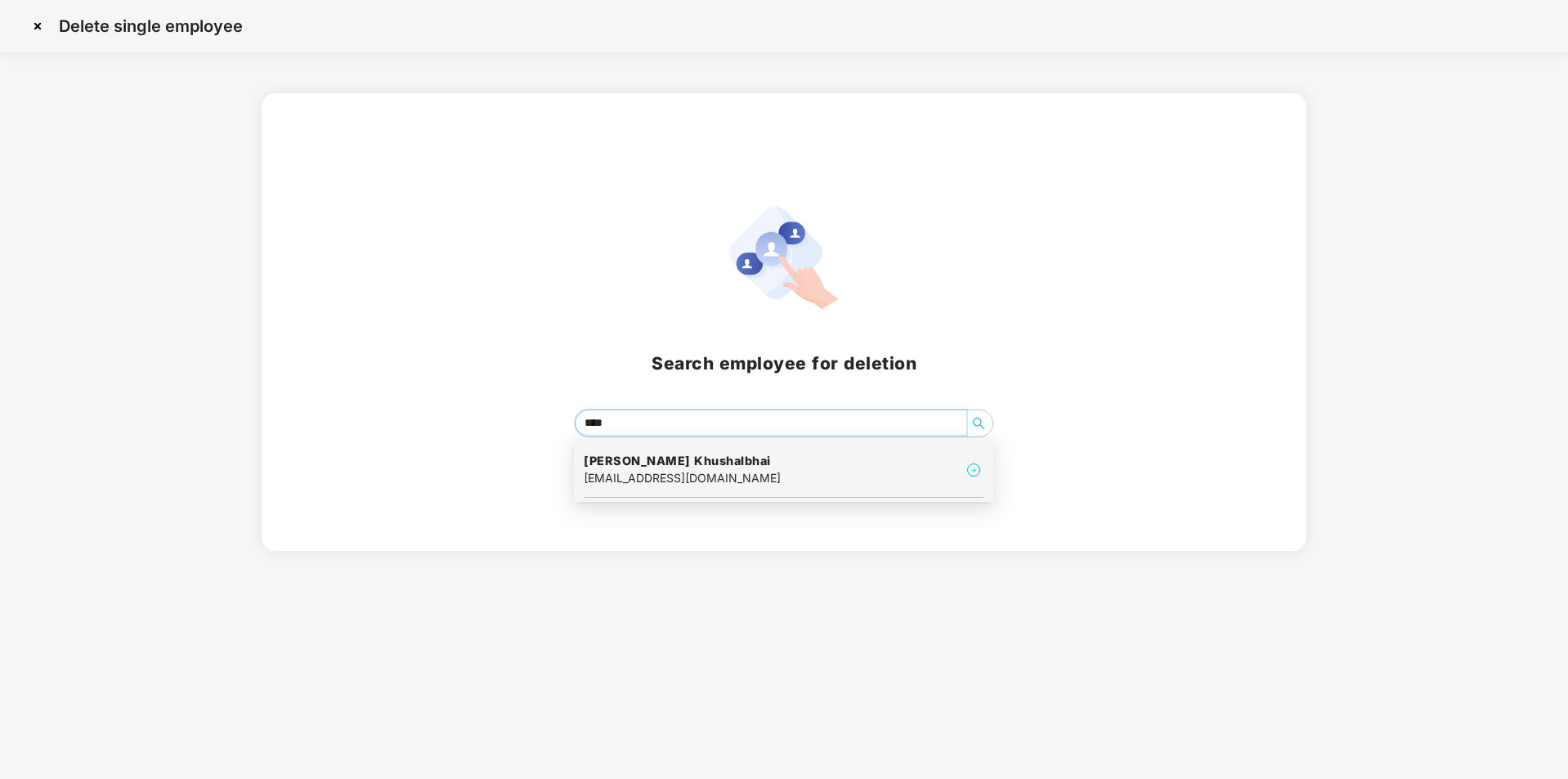
click at [687, 475] on div "[EMAIL_ADDRESS][DOMAIN_NAME]" at bounding box center [682, 478] width 197 height 18
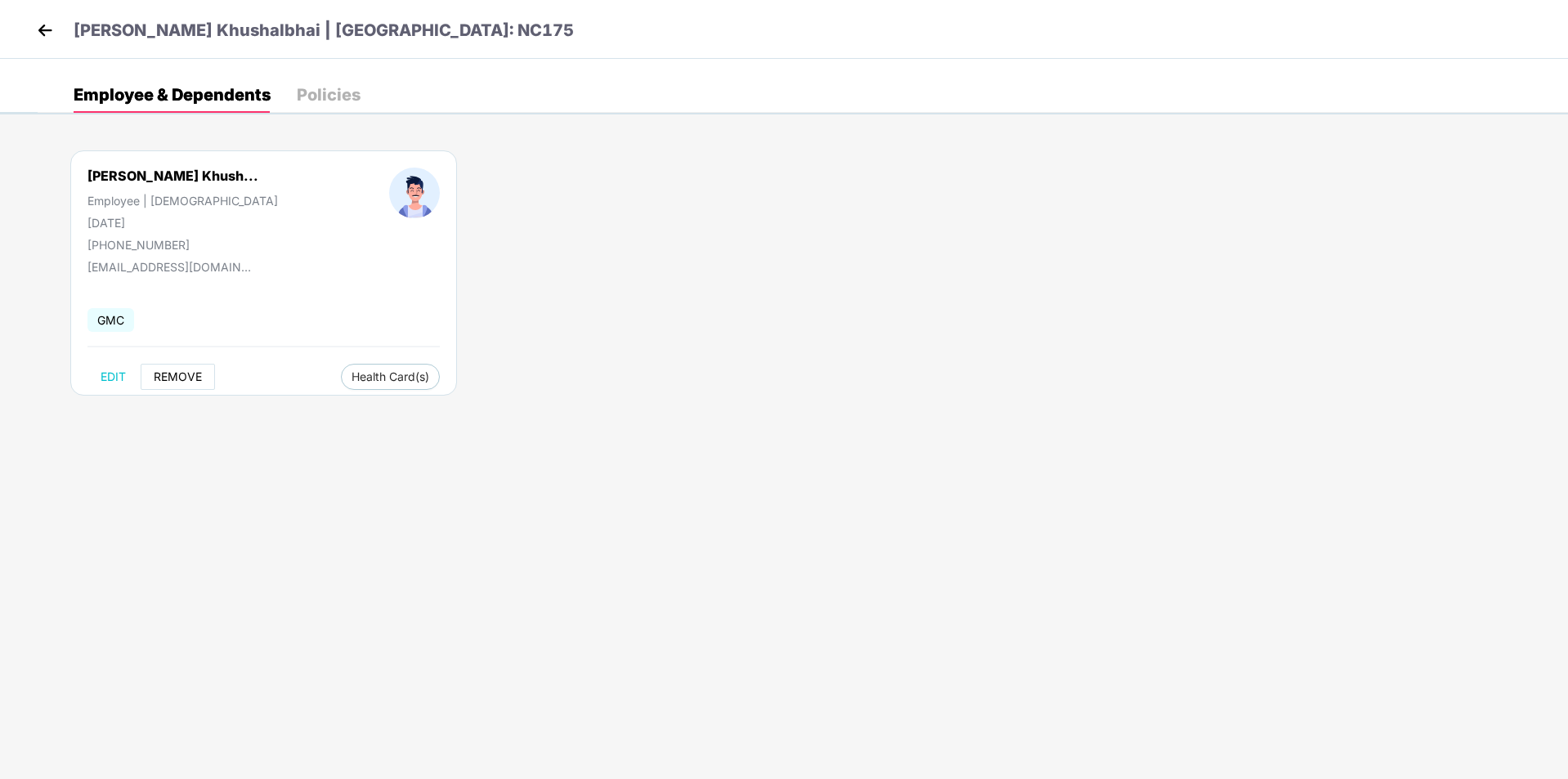
click at [187, 368] on button "REMOVE" at bounding box center [177, 376] width 75 height 26
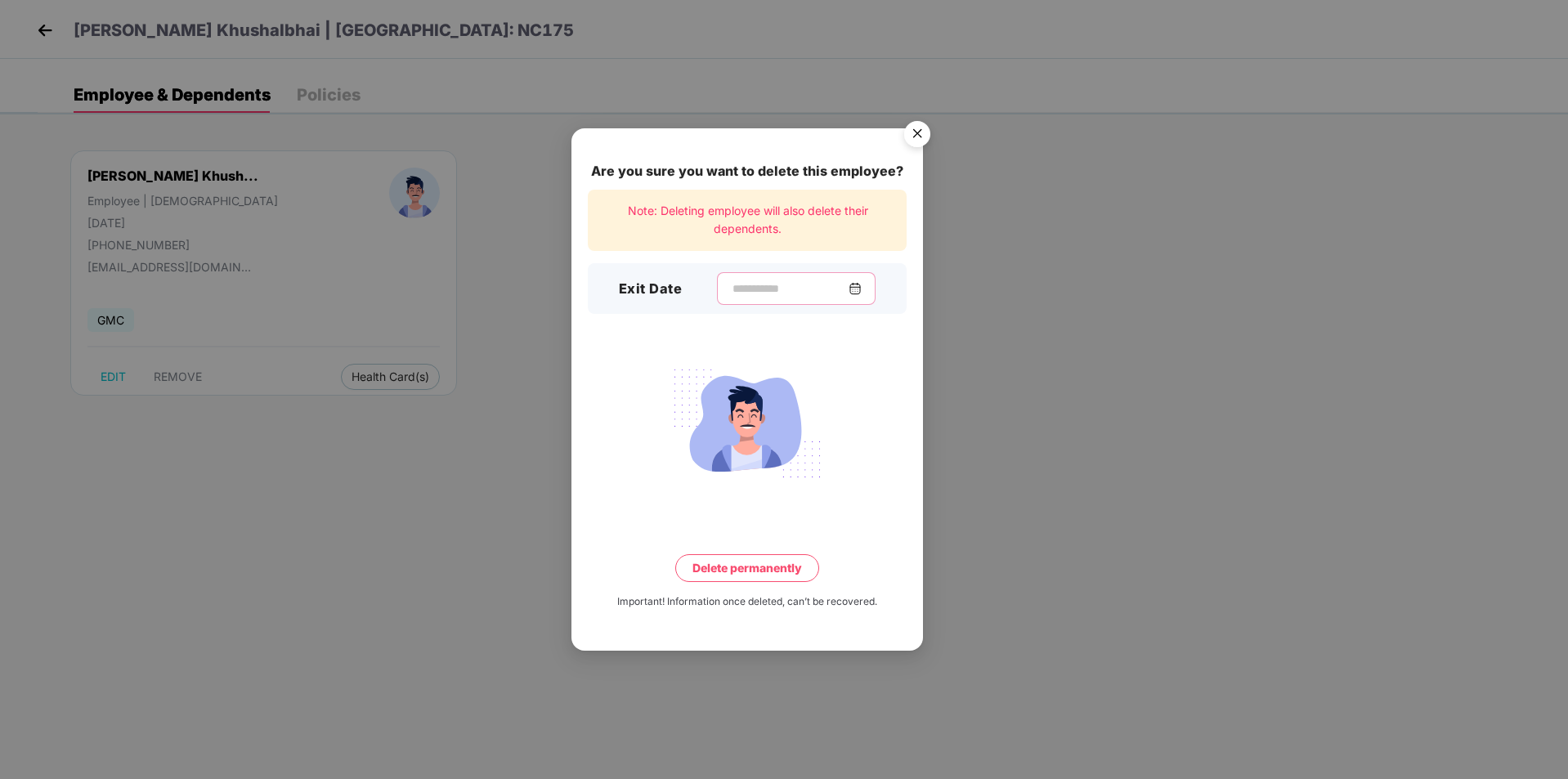
click at [733, 282] on input at bounding box center [789, 288] width 118 height 17
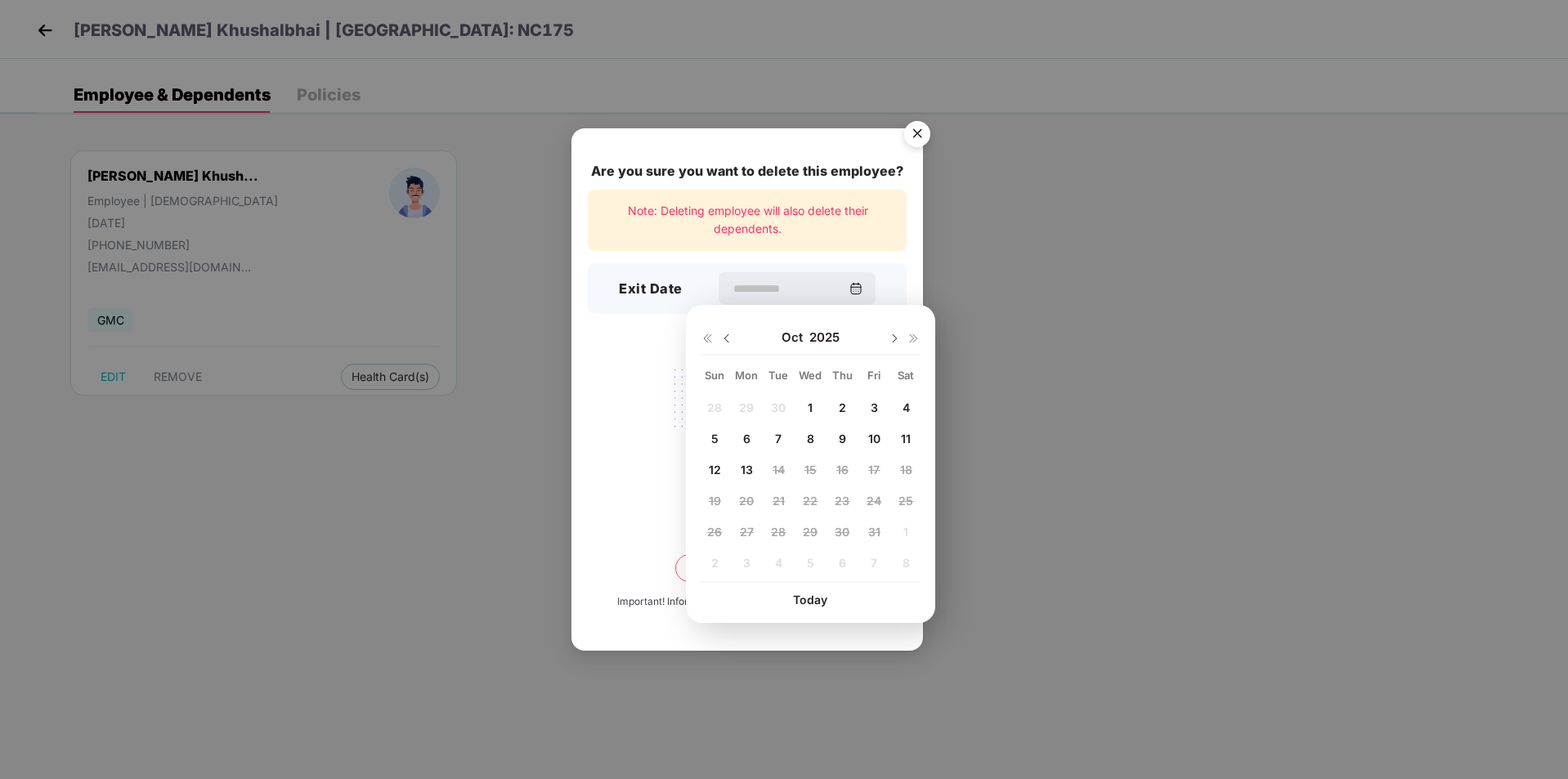
click at [729, 340] on img at bounding box center [726, 338] width 13 height 13
click at [893, 340] on img at bounding box center [894, 338] width 13 height 13
click at [881, 431] on span "10" at bounding box center [874, 438] width 13 height 13
type input "**********"
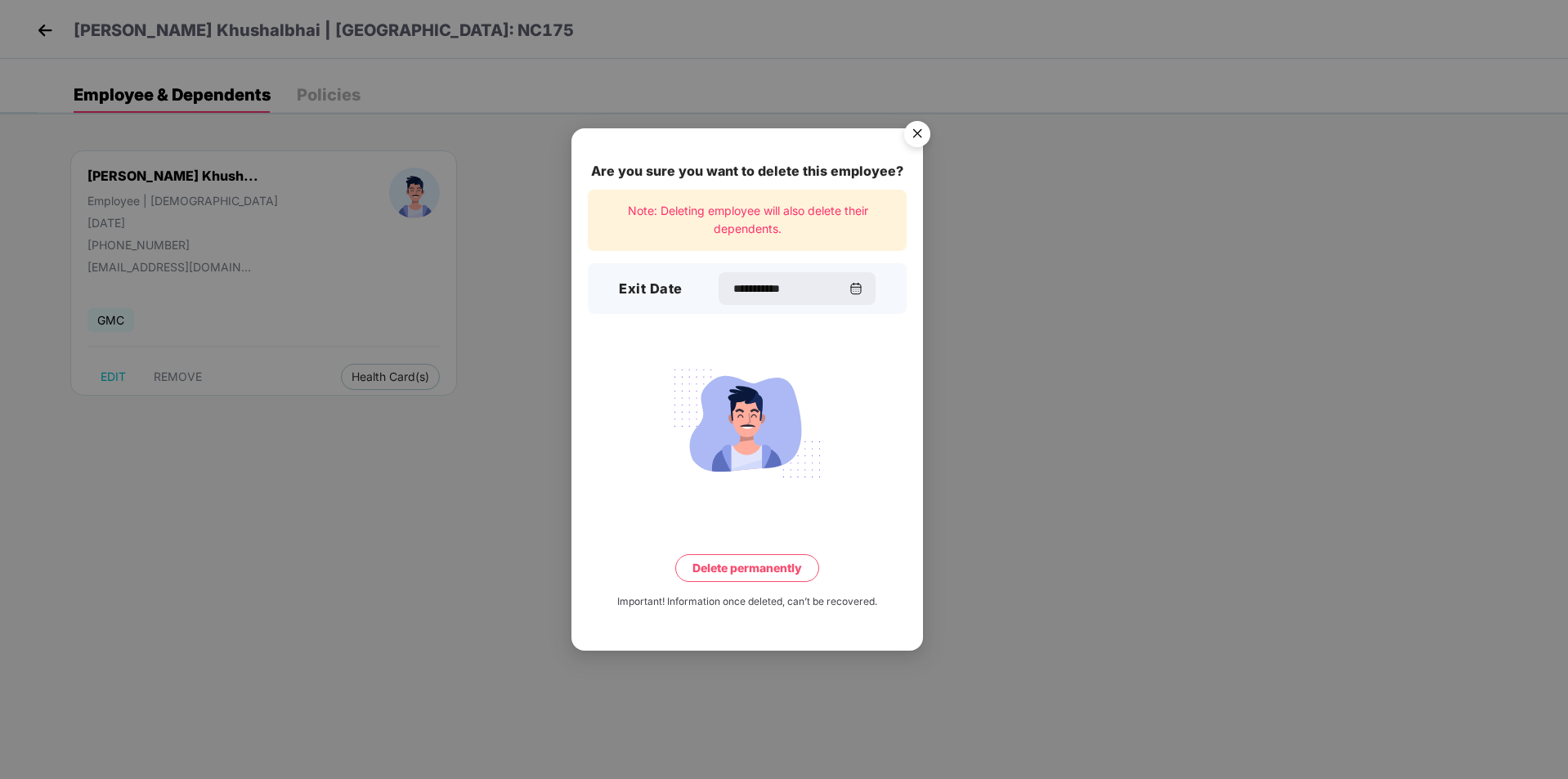
click at [748, 564] on button "Delete permanently" at bounding box center [747, 568] width 144 height 28
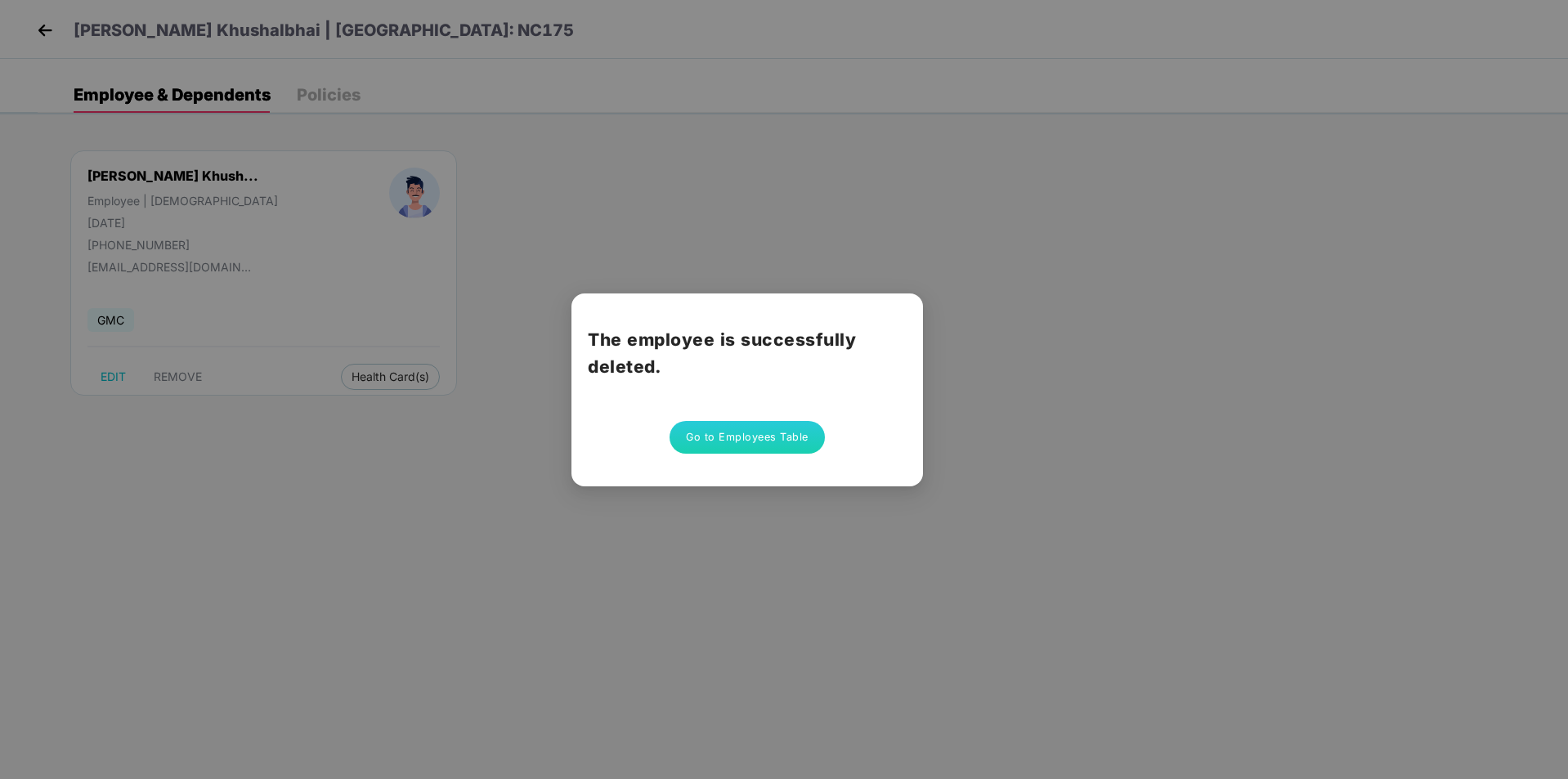
click at [751, 439] on button "Go to Employees Table" at bounding box center [747, 438] width 155 height 32
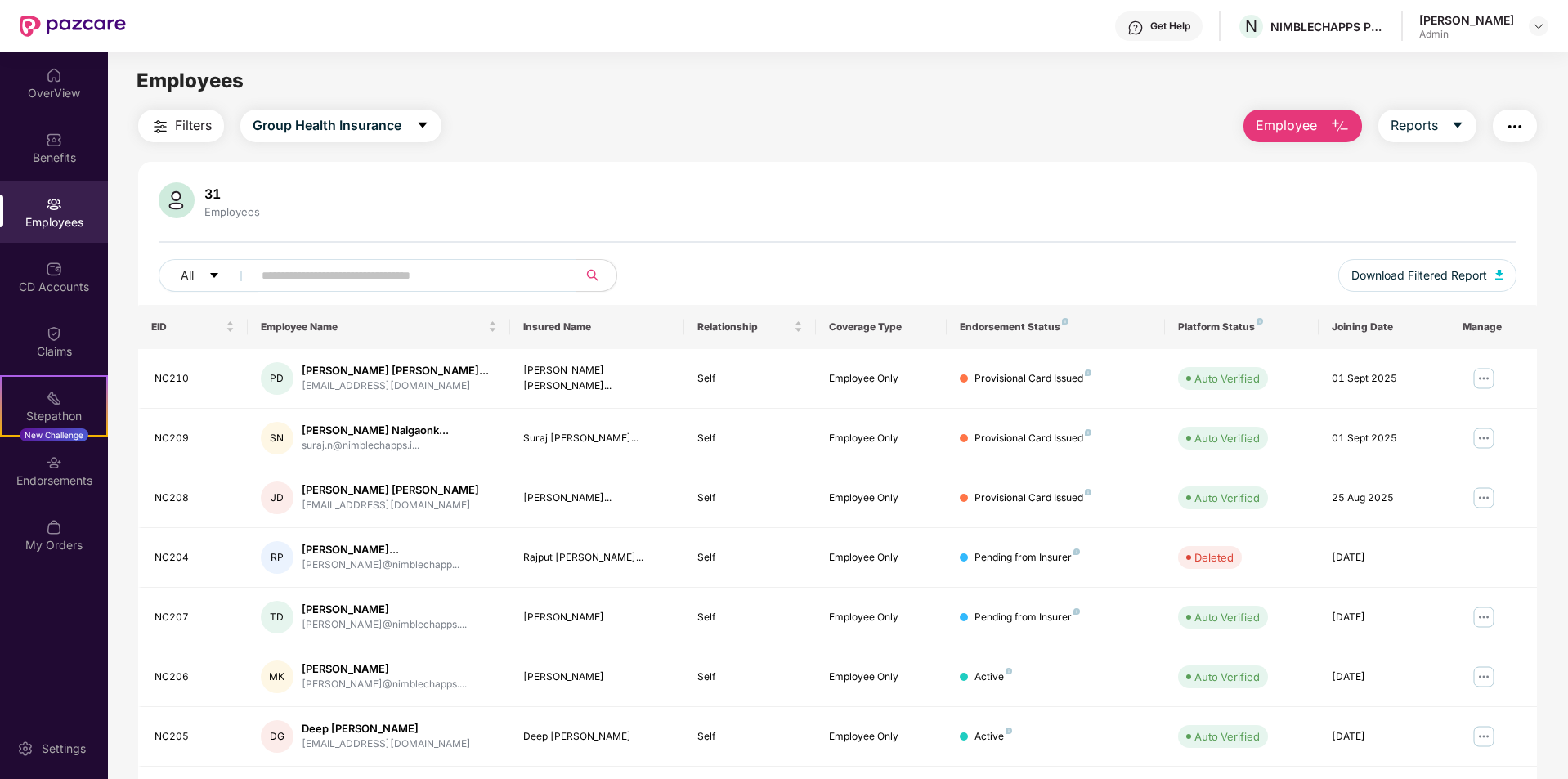
click at [1255, 119] on span "Employee" at bounding box center [1286, 125] width 61 height 21
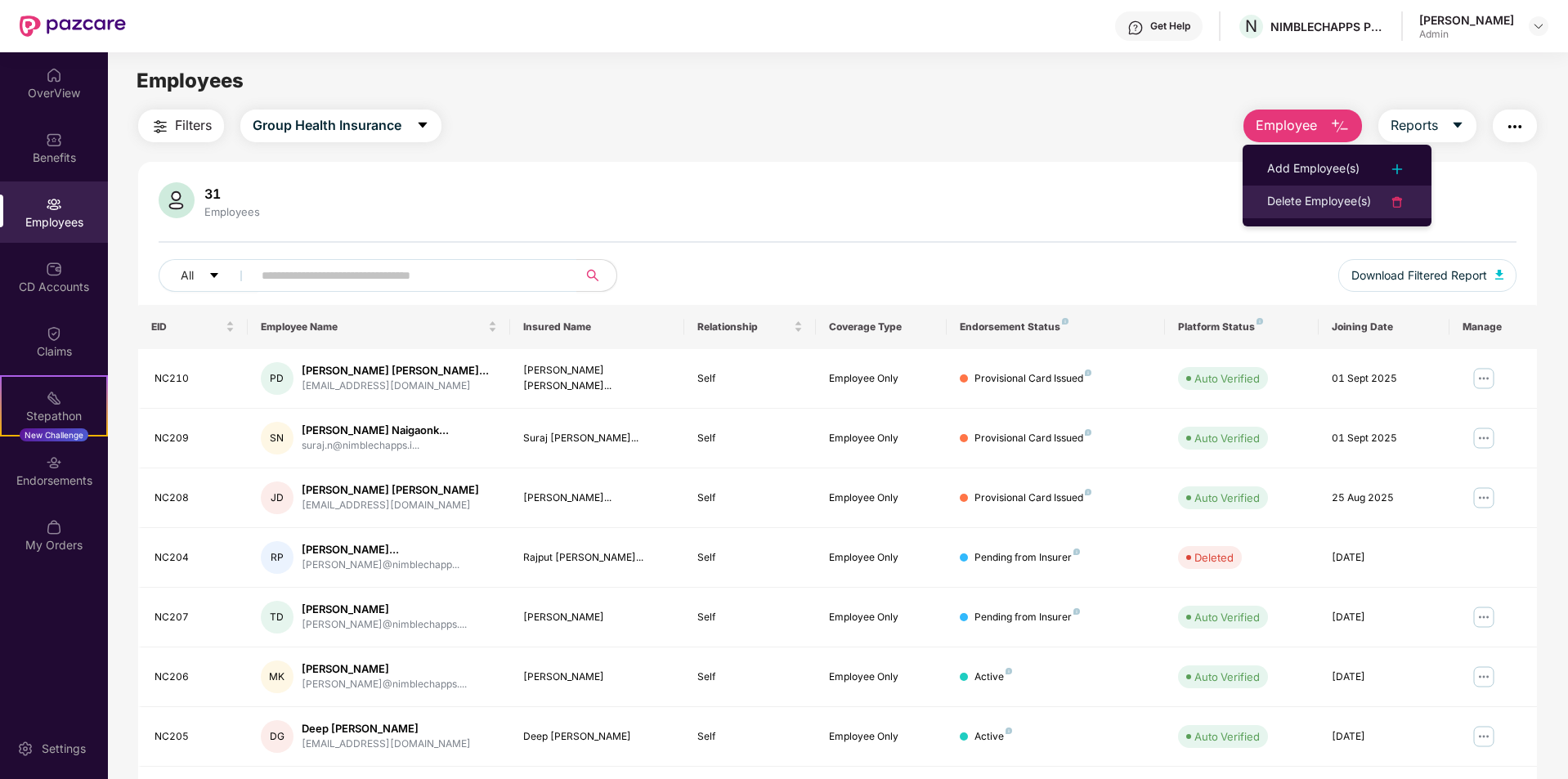
click at [1283, 207] on div "Delete Employee(s)" at bounding box center [1319, 202] width 104 height 20
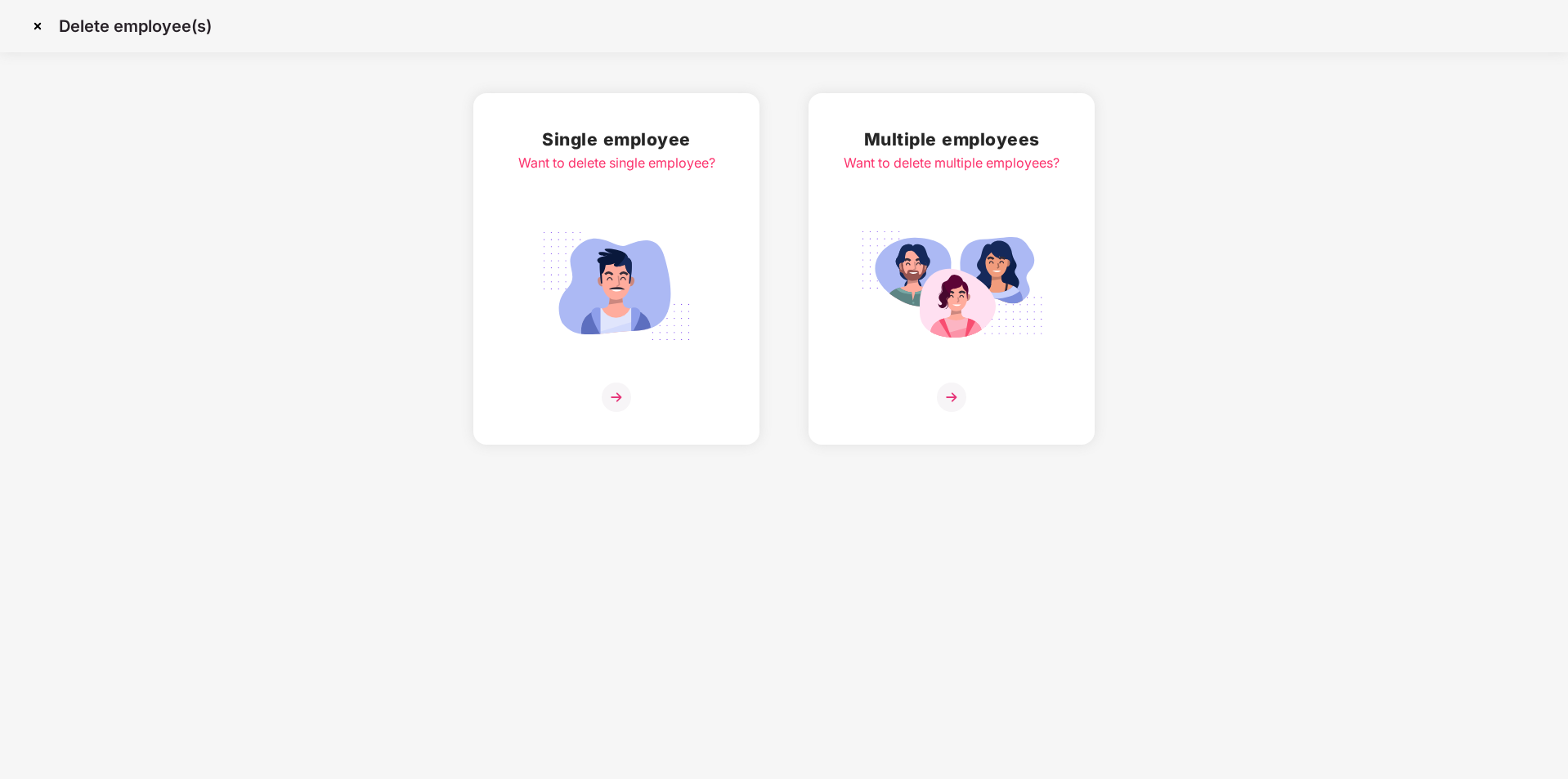
click at [616, 401] on img at bounding box center [616, 397] width 30 height 30
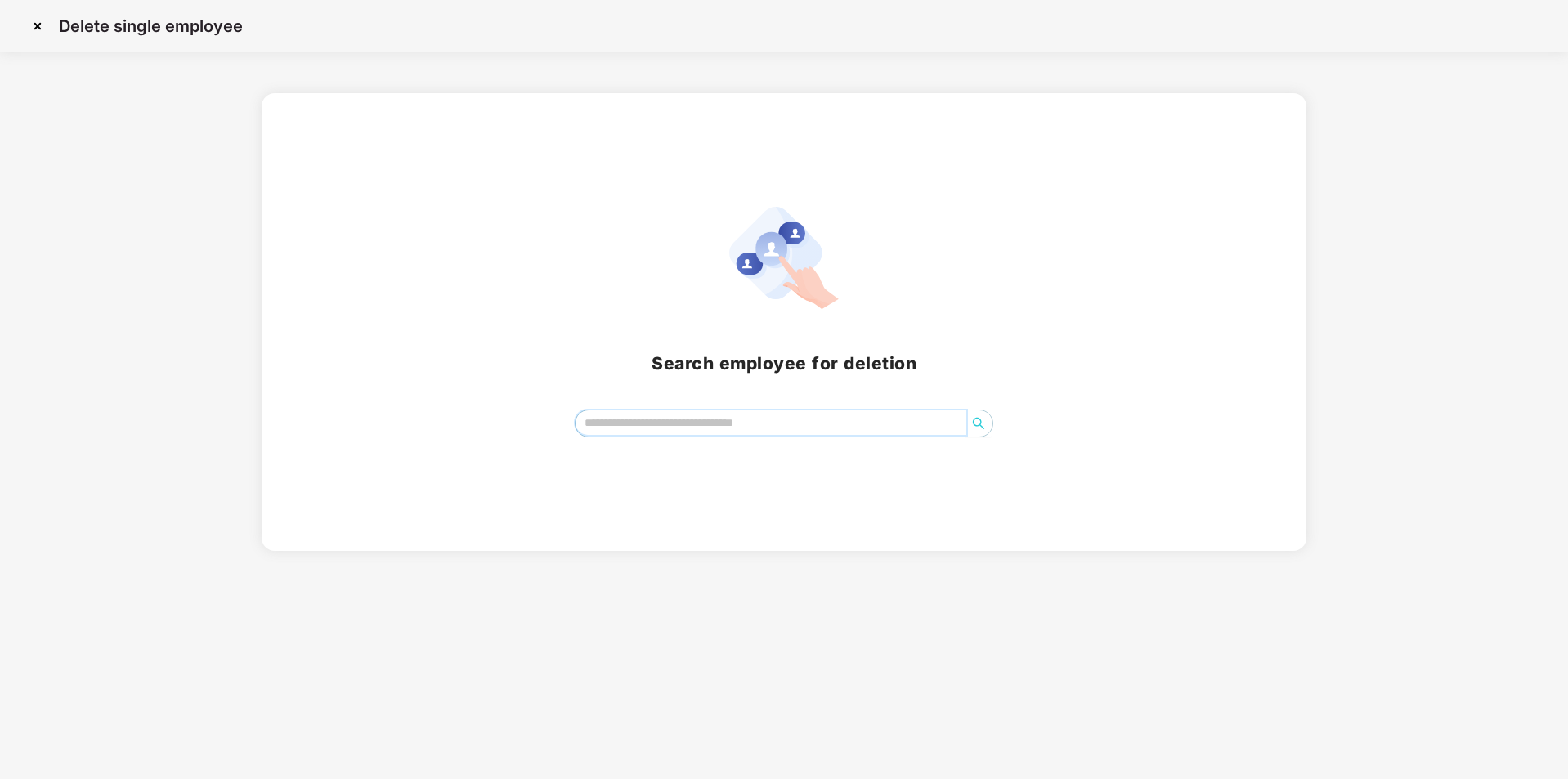
click at [632, 428] on input "search" at bounding box center [771, 422] width 392 height 24
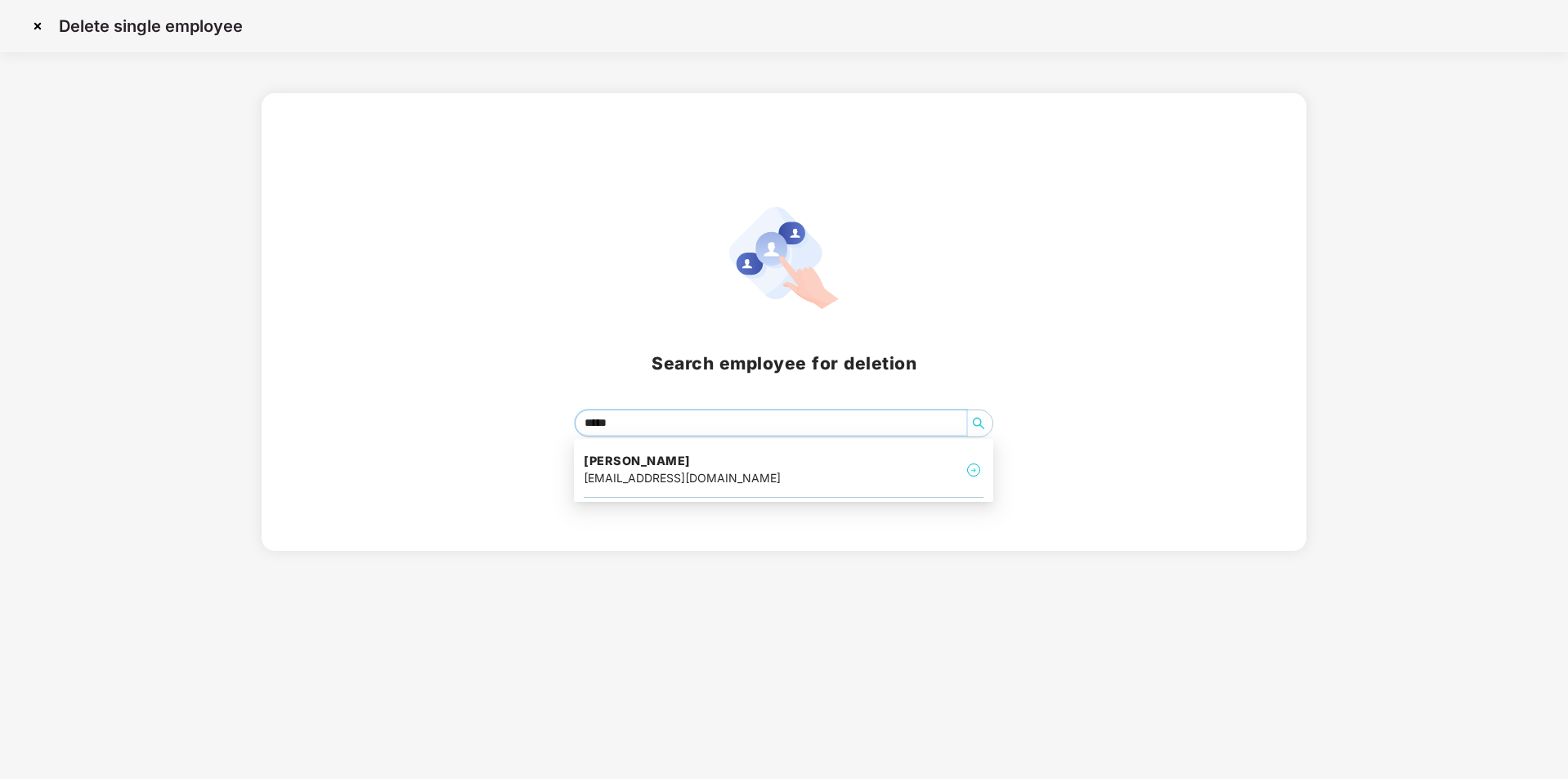
type input "******"
click at [658, 451] on div "[PERSON_NAME] [PERSON_NAME][EMAIL_ADDRESS][DOMAIN_NAME]" at bounding box center [784, 470] width 400 height 55
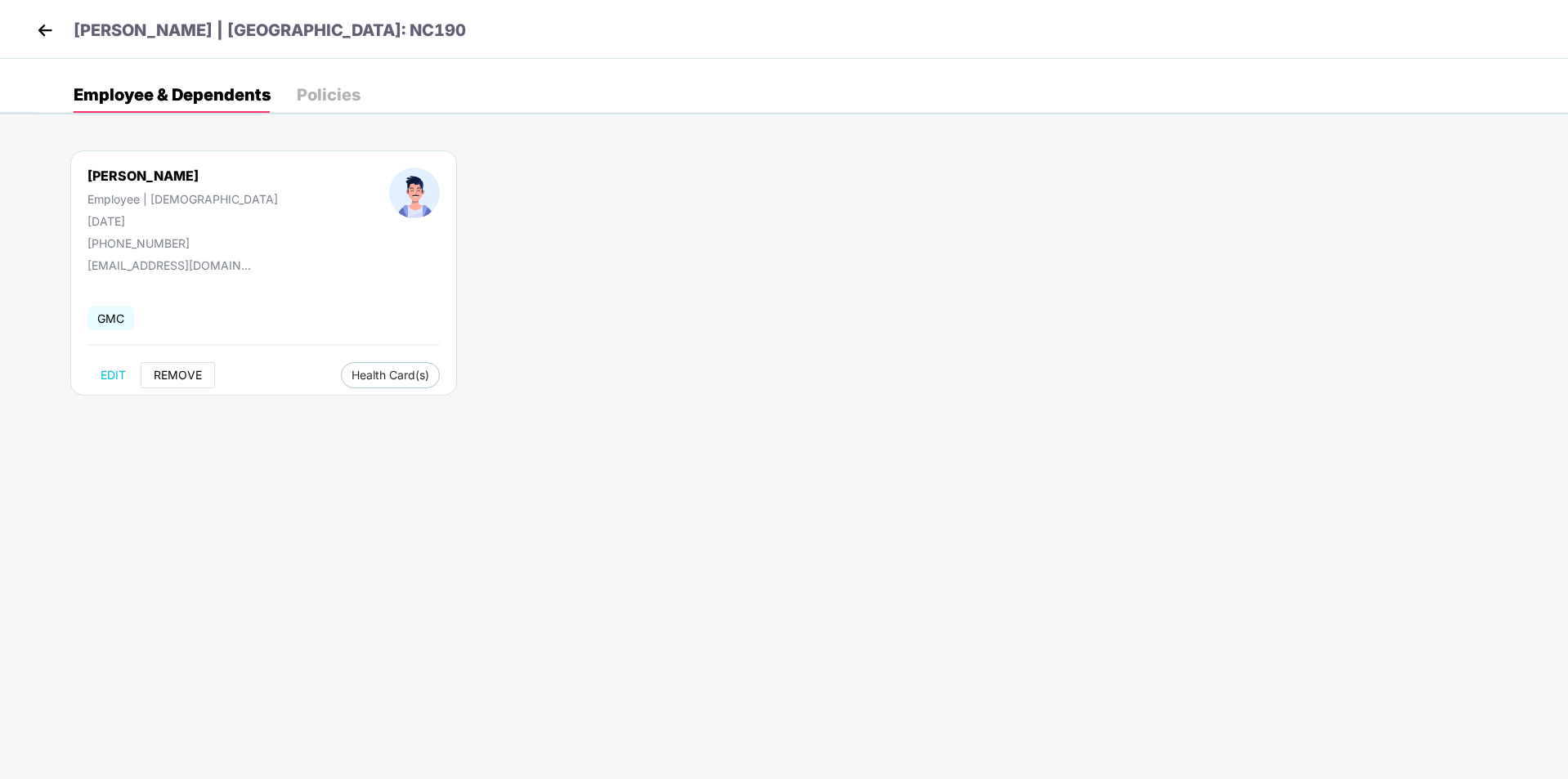
click at [185, 381] on span "REMOVE" at bounding box center [178, 375] width 49 height 13
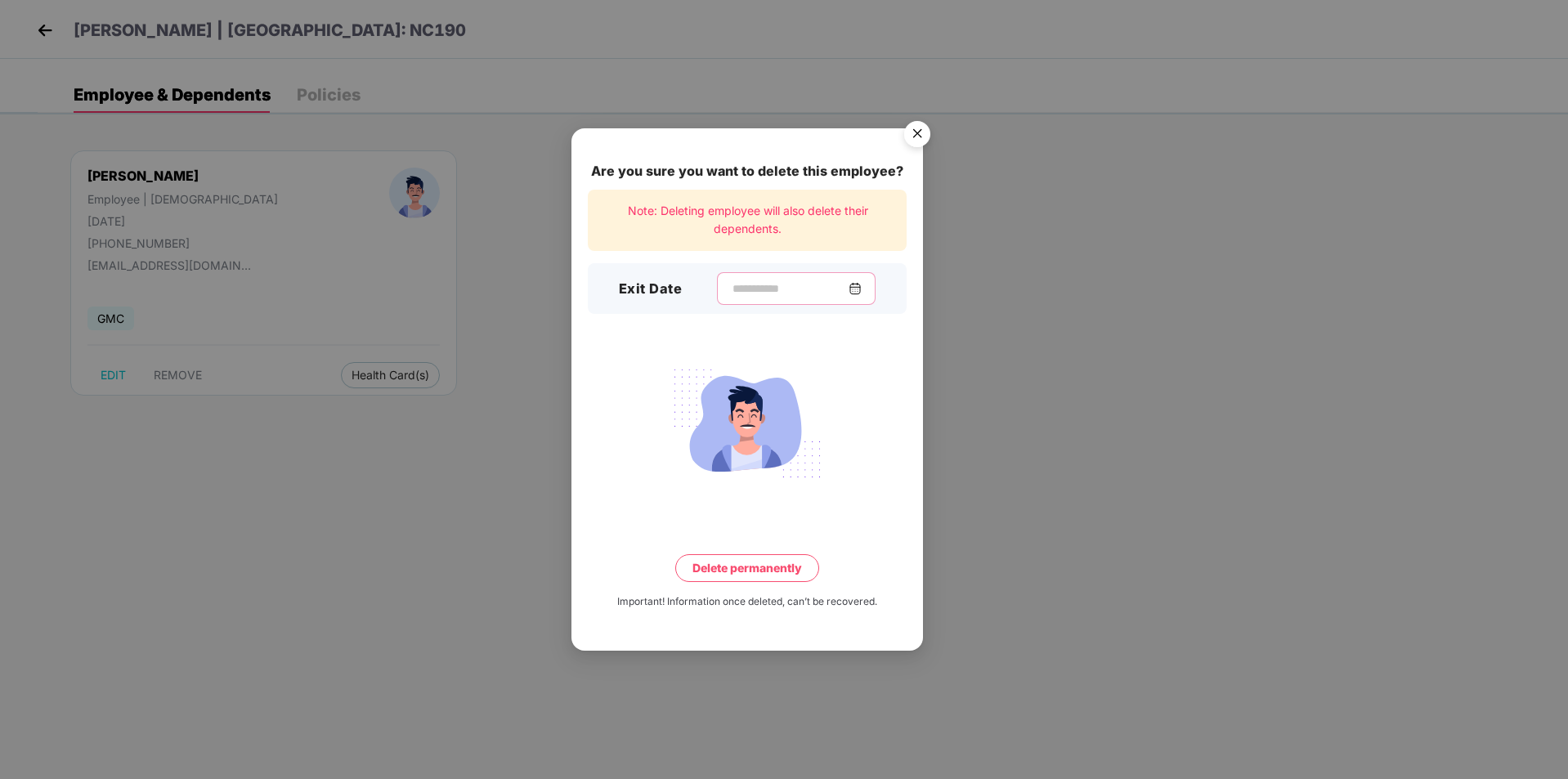
click at [731, 289] on input at bounding box center [789, 288] width 118 height 17
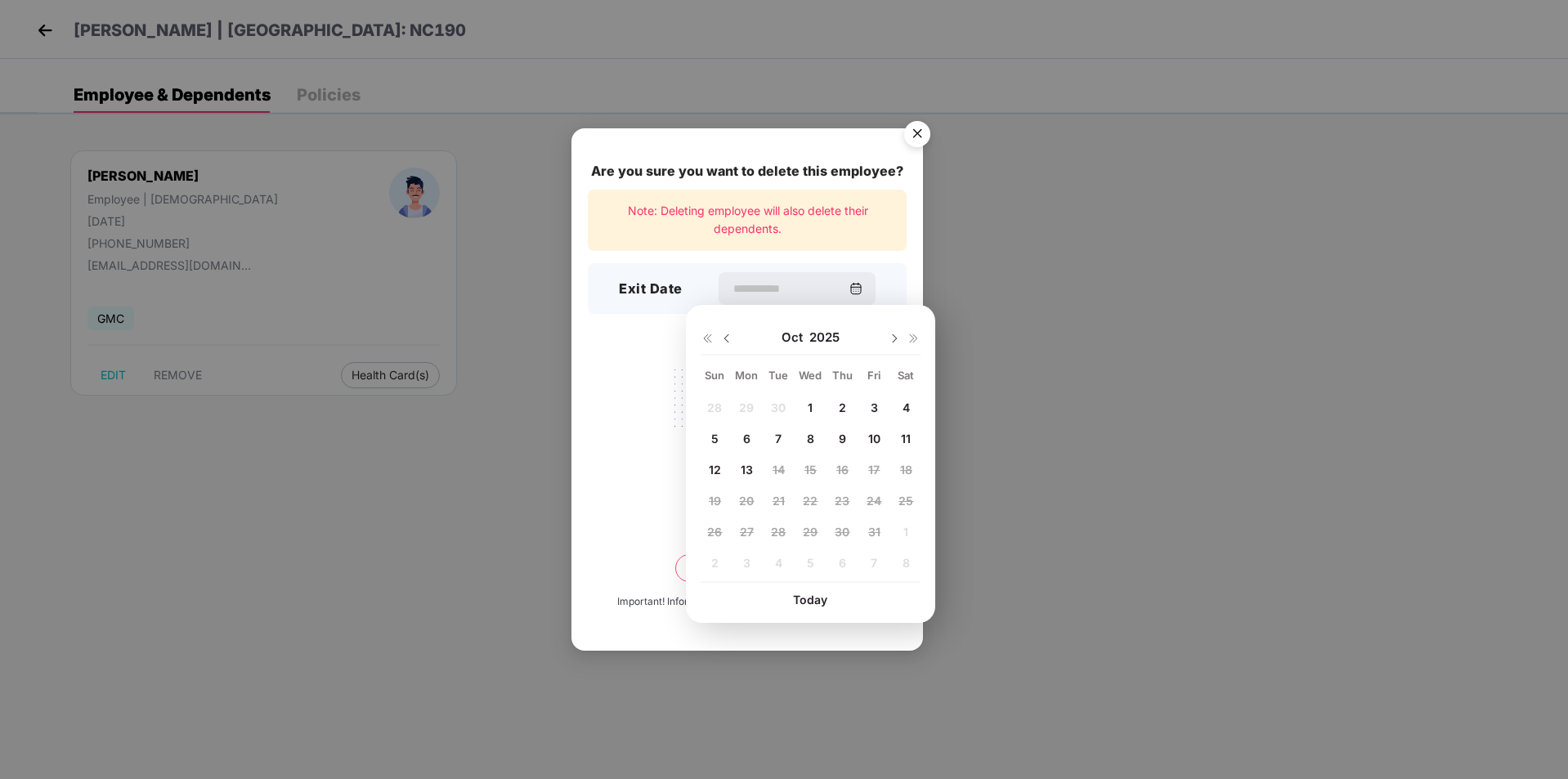
click at [877, 442] on span "10" at bounding box center [874, 438] width 13 height 13
type input "**********"
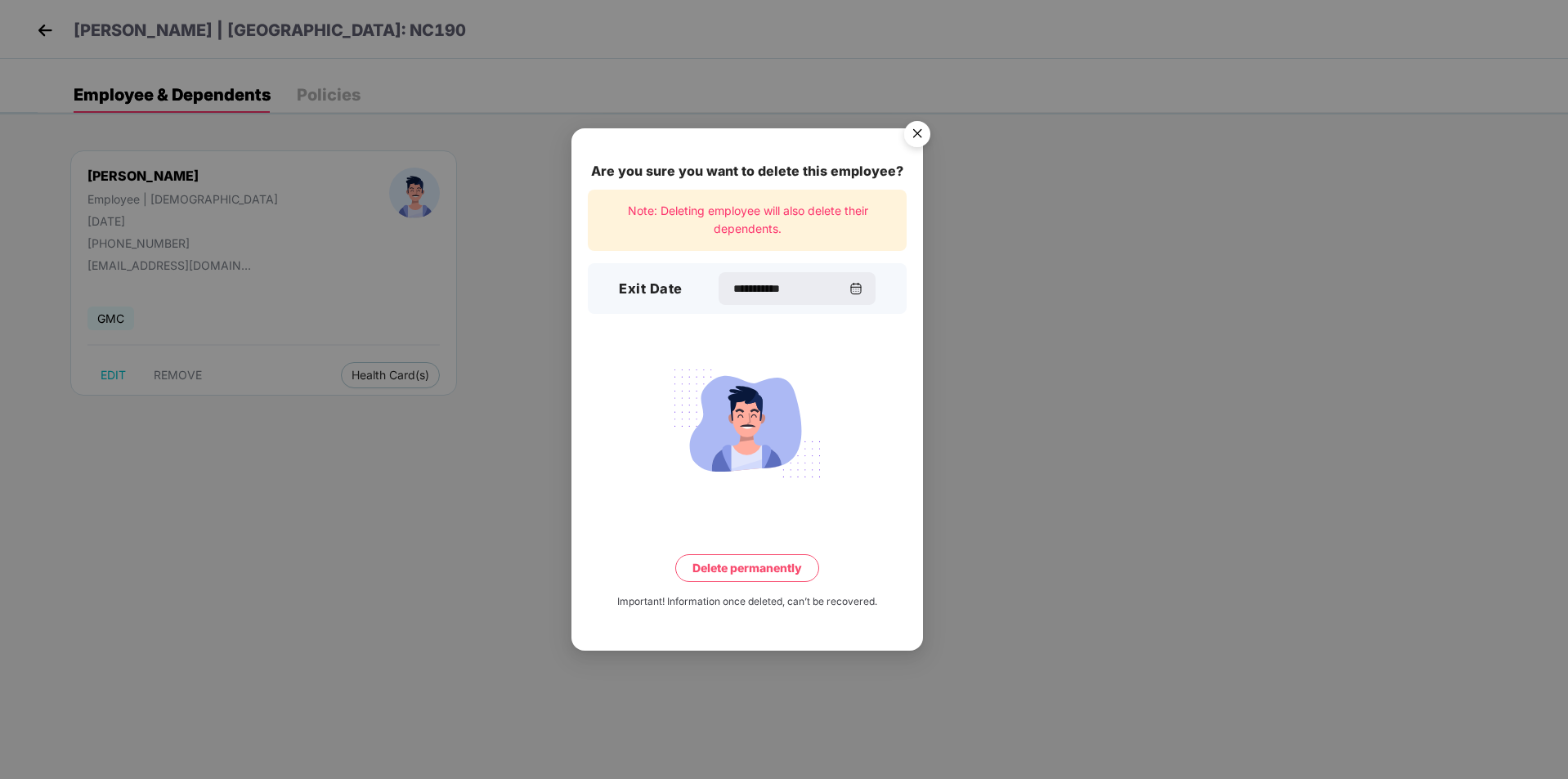
click at [740, 566] on button "Delete permanently" at bounding box center [747, 568] width 144 height 28
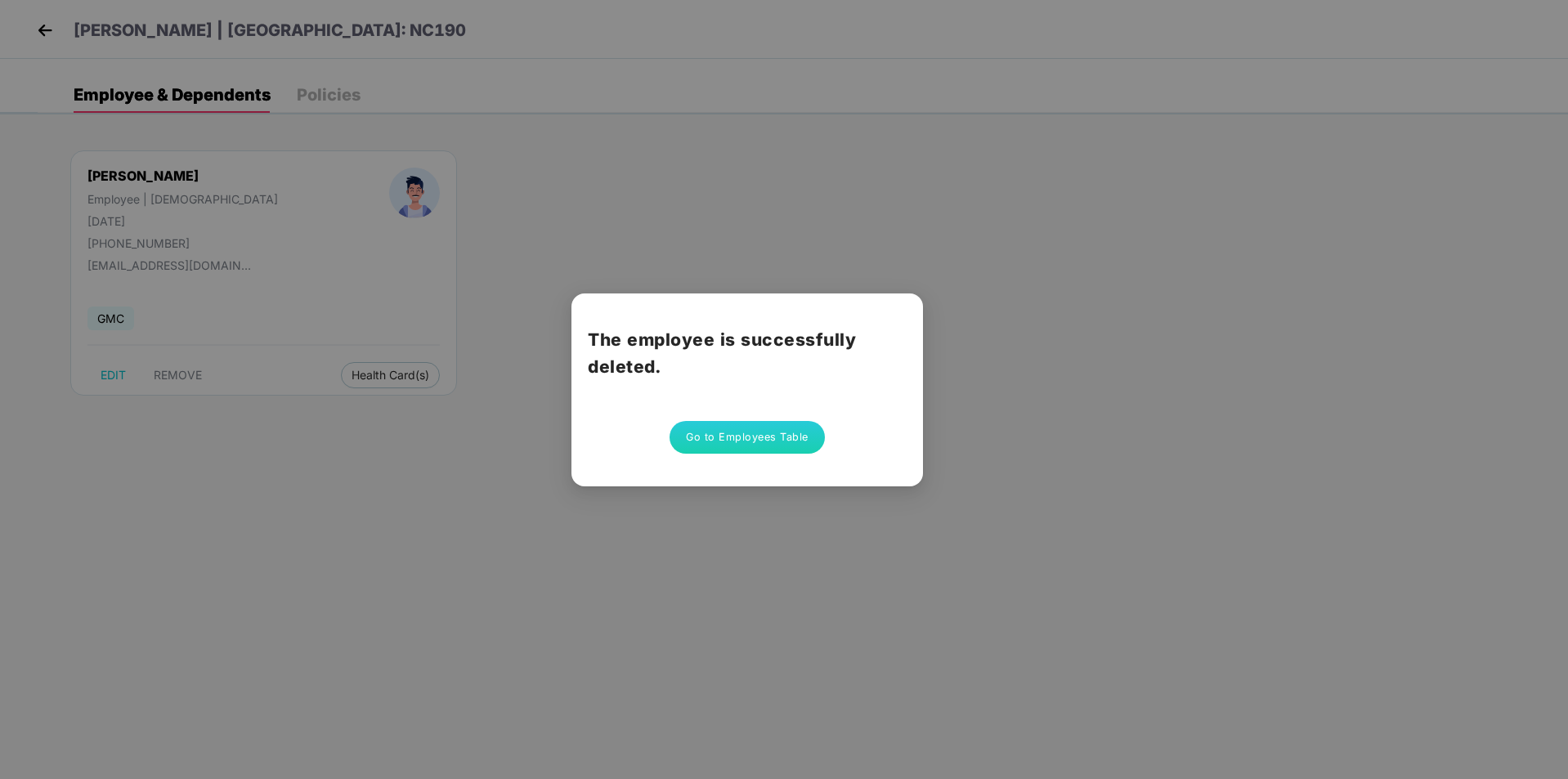
click at [746, 427] on button "Go to Employees Table" at bounding box center [747, 438] width 155 height 32
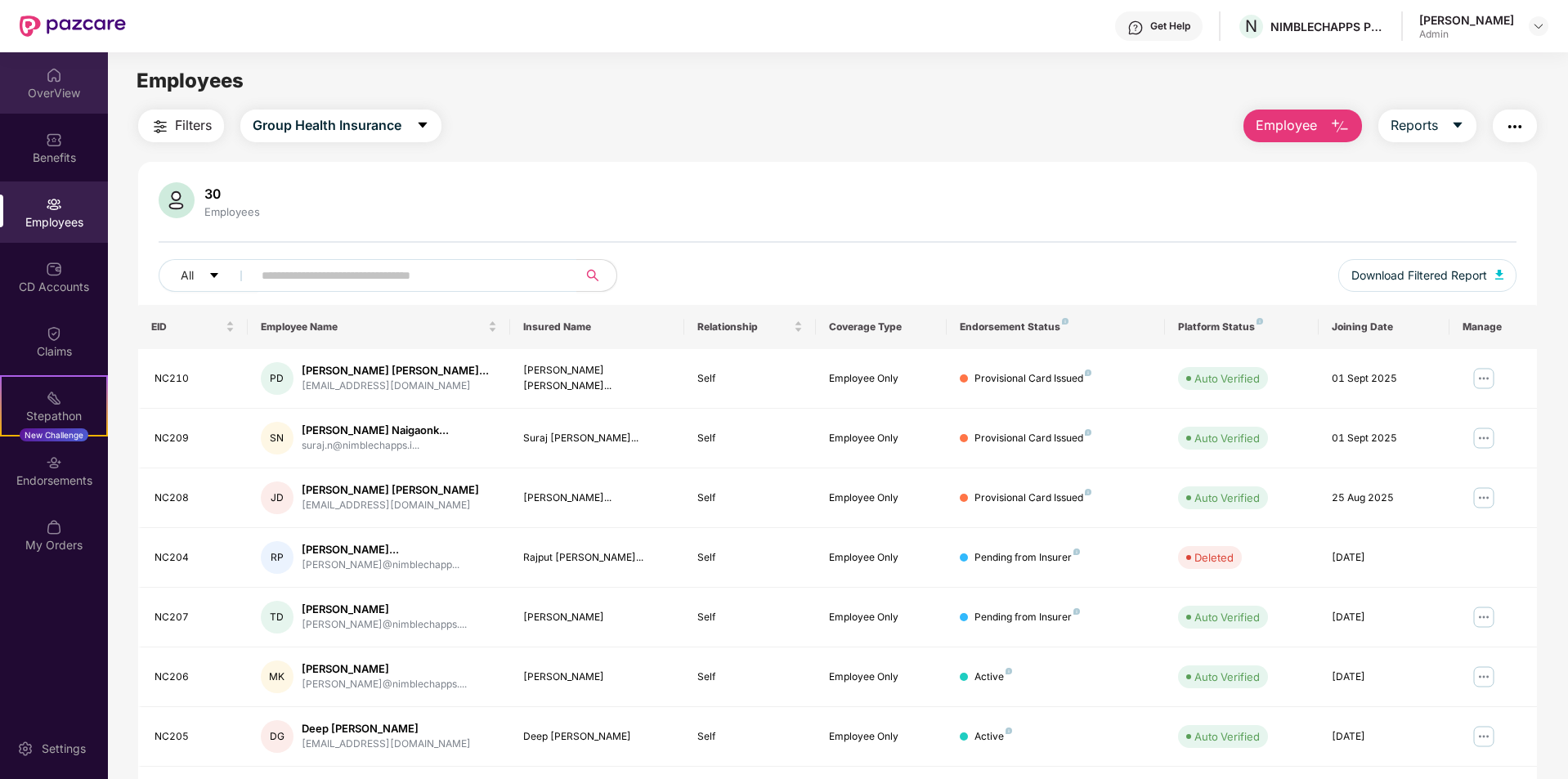
click at [58, 95] on div "OverView" at bounding box center [54, 93] width 108 height 16
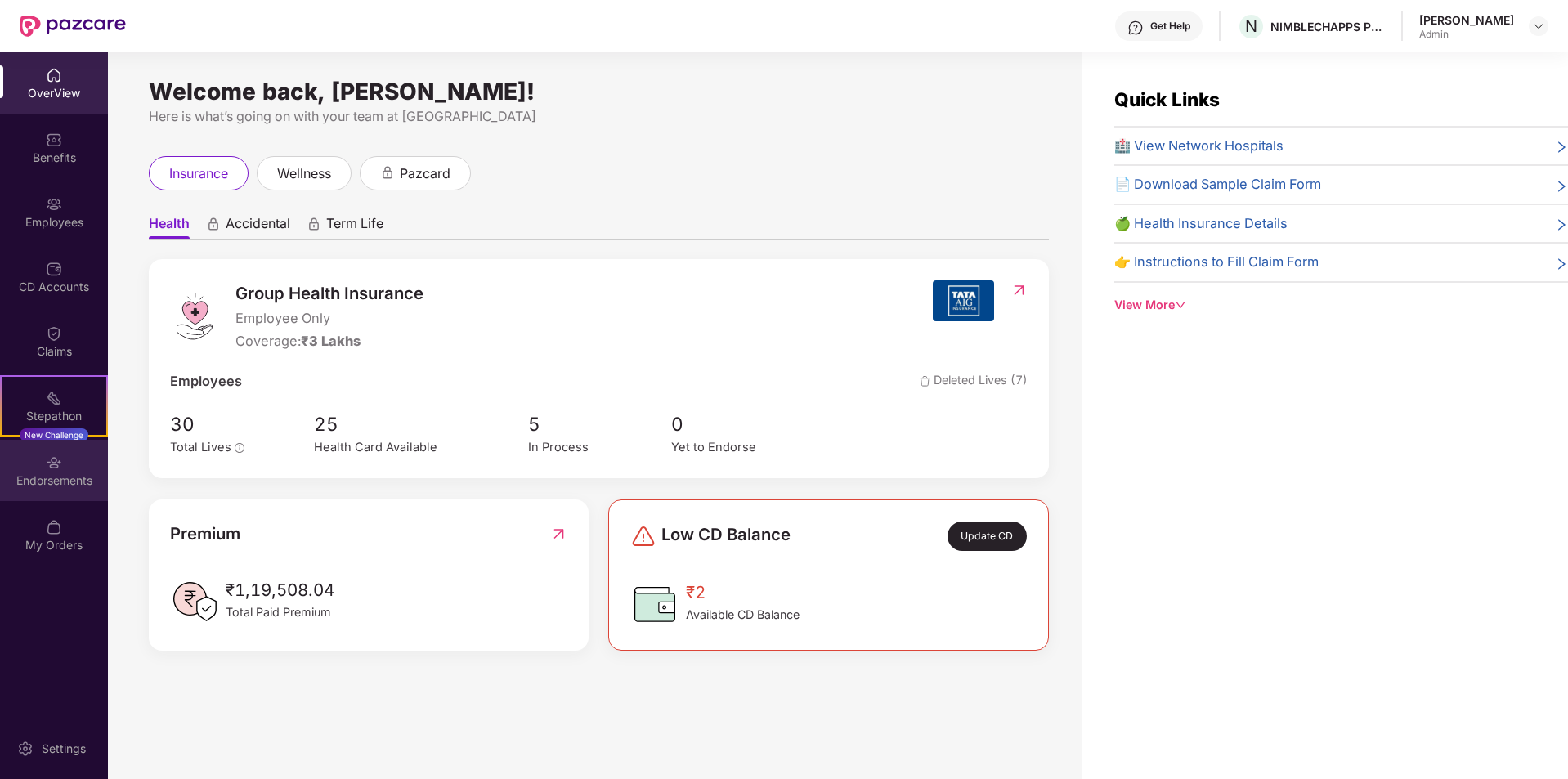
click at [40, 456] on div "Endorsements" at bounding box center [54, 470] width 108 height 61
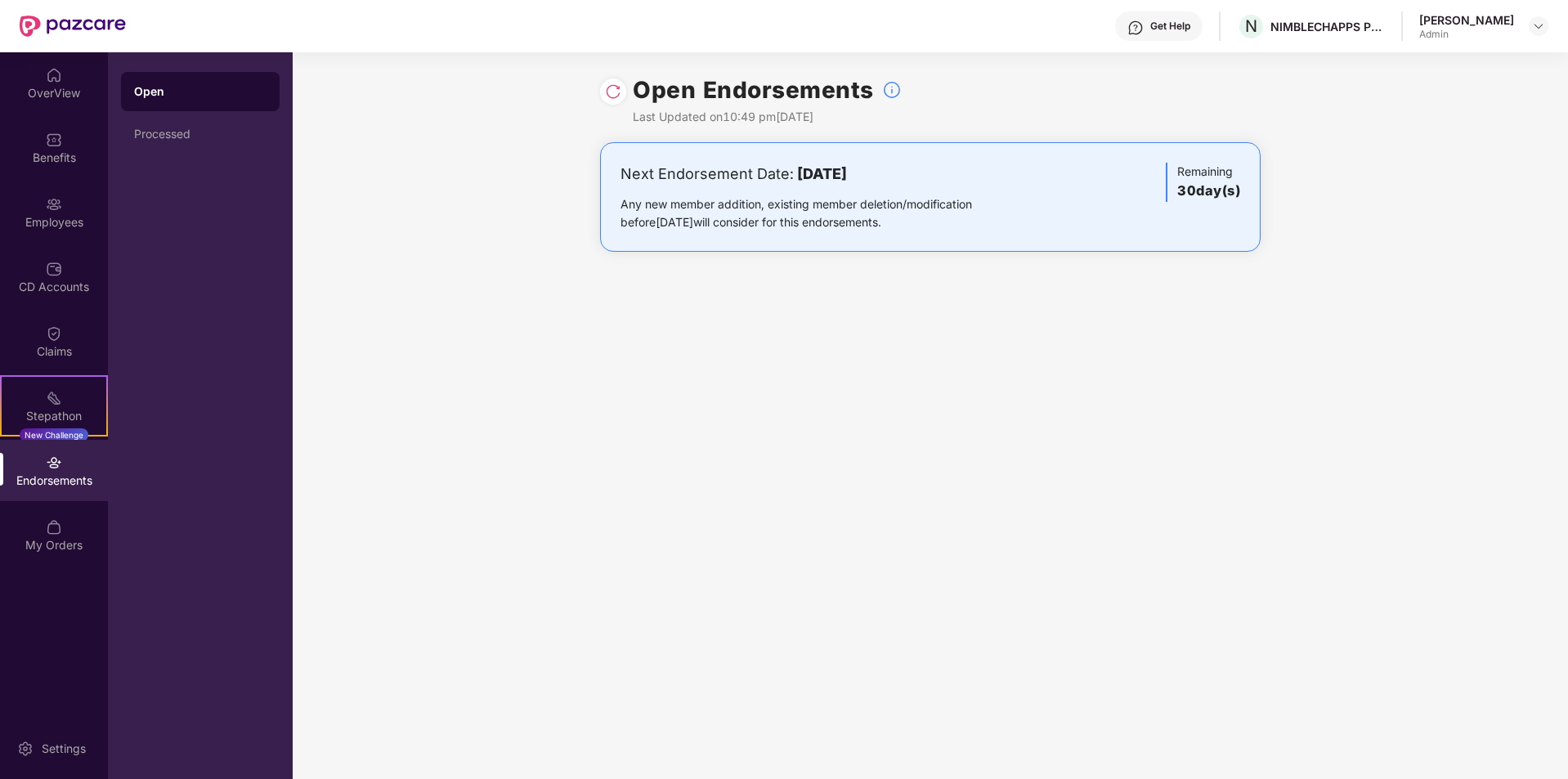
click at [616, 93] on img at bounding box center [613, 92] width 16 height 16
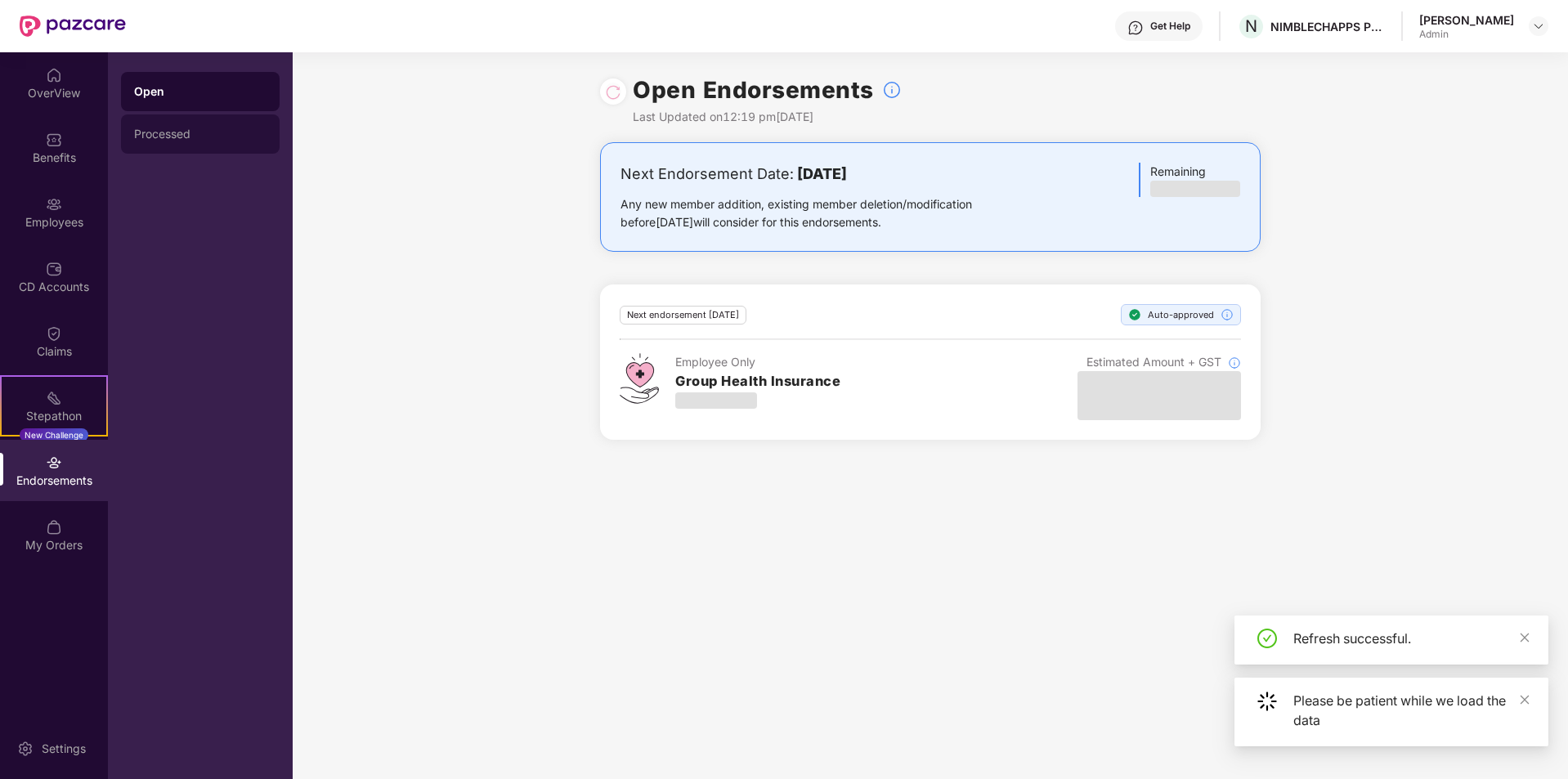
click at [208, 142] on div "Processed" at bounding box center [200, 134] width 158 height 40
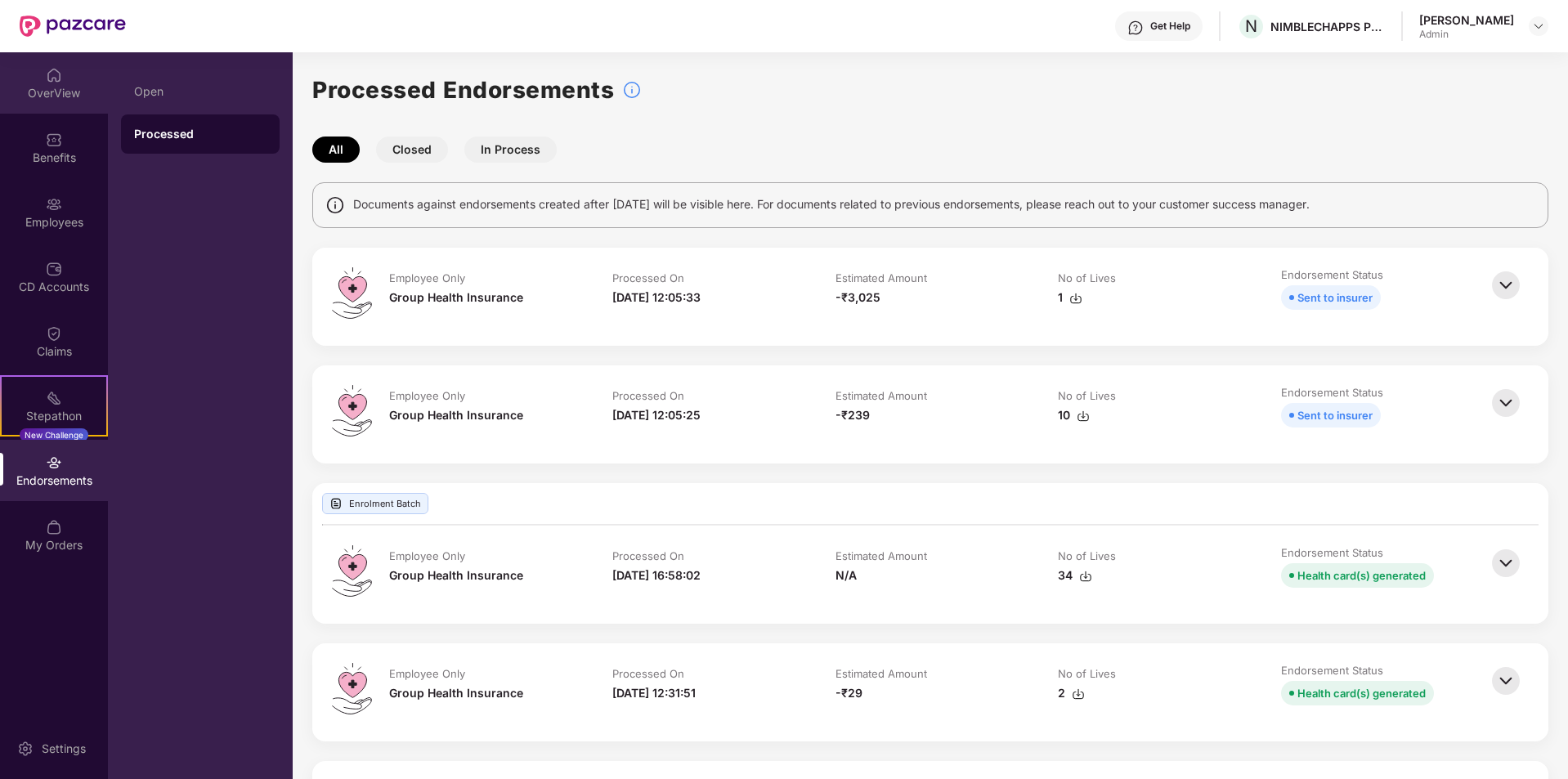
click at [49, 93] on div "OverView" at bounding box center [54, 93] width 108 height 16
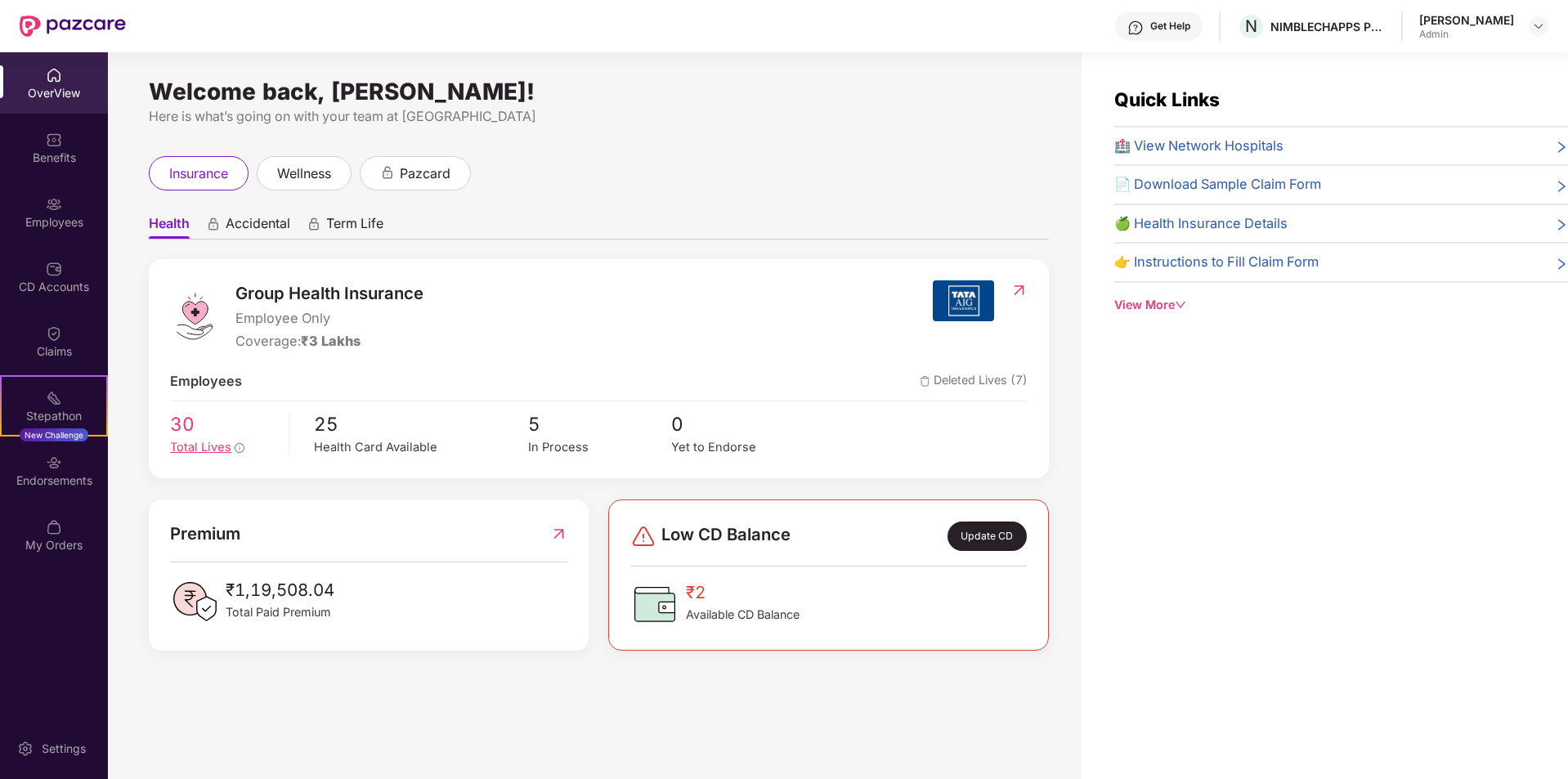
click at [182, 442] on span "Total Lives" at bounding box center [200, 447] width 61 height 14
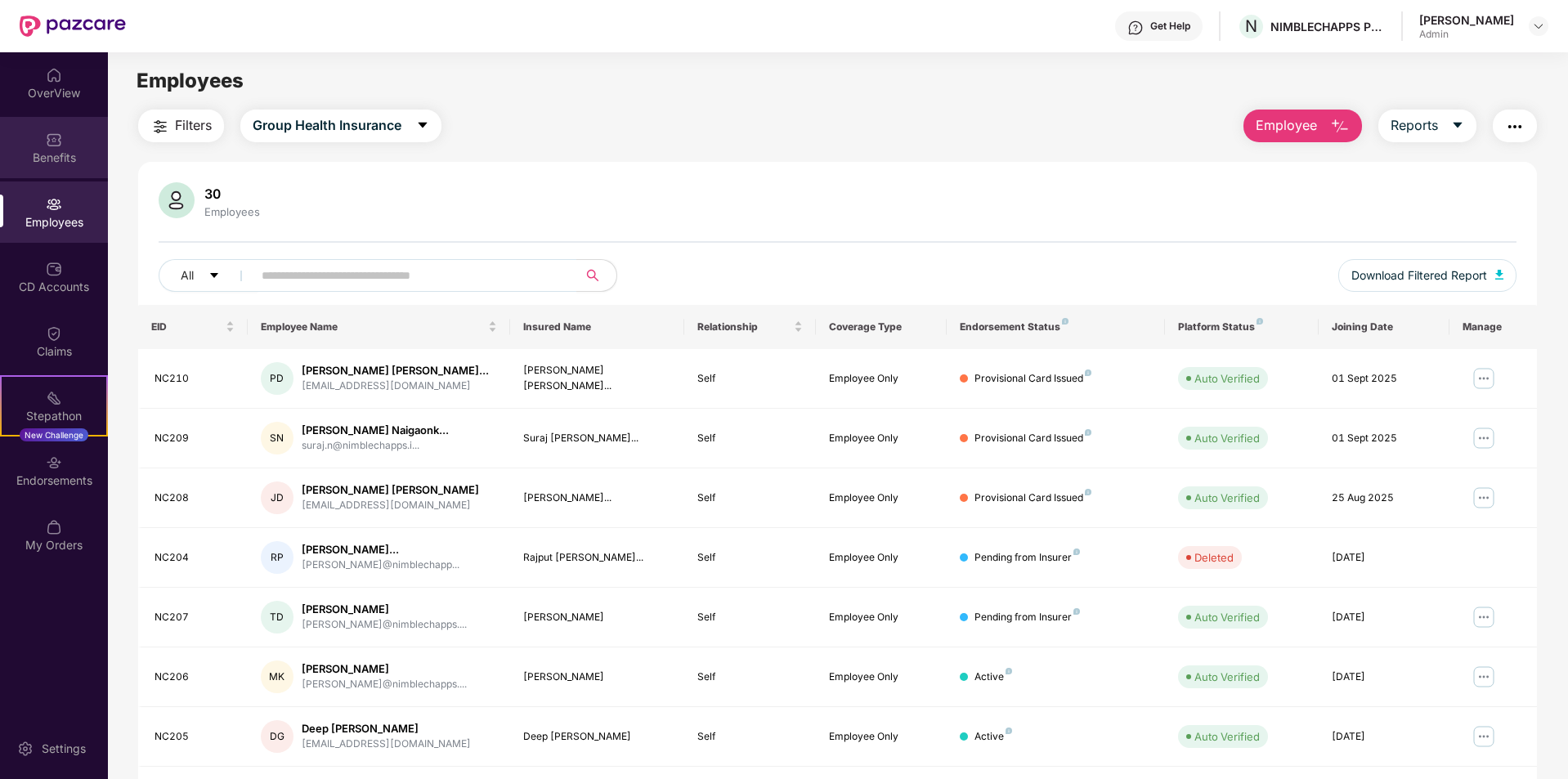
click at [48, 119] on div "Benefits" at bounding box center [54, 147] width 108 height 61
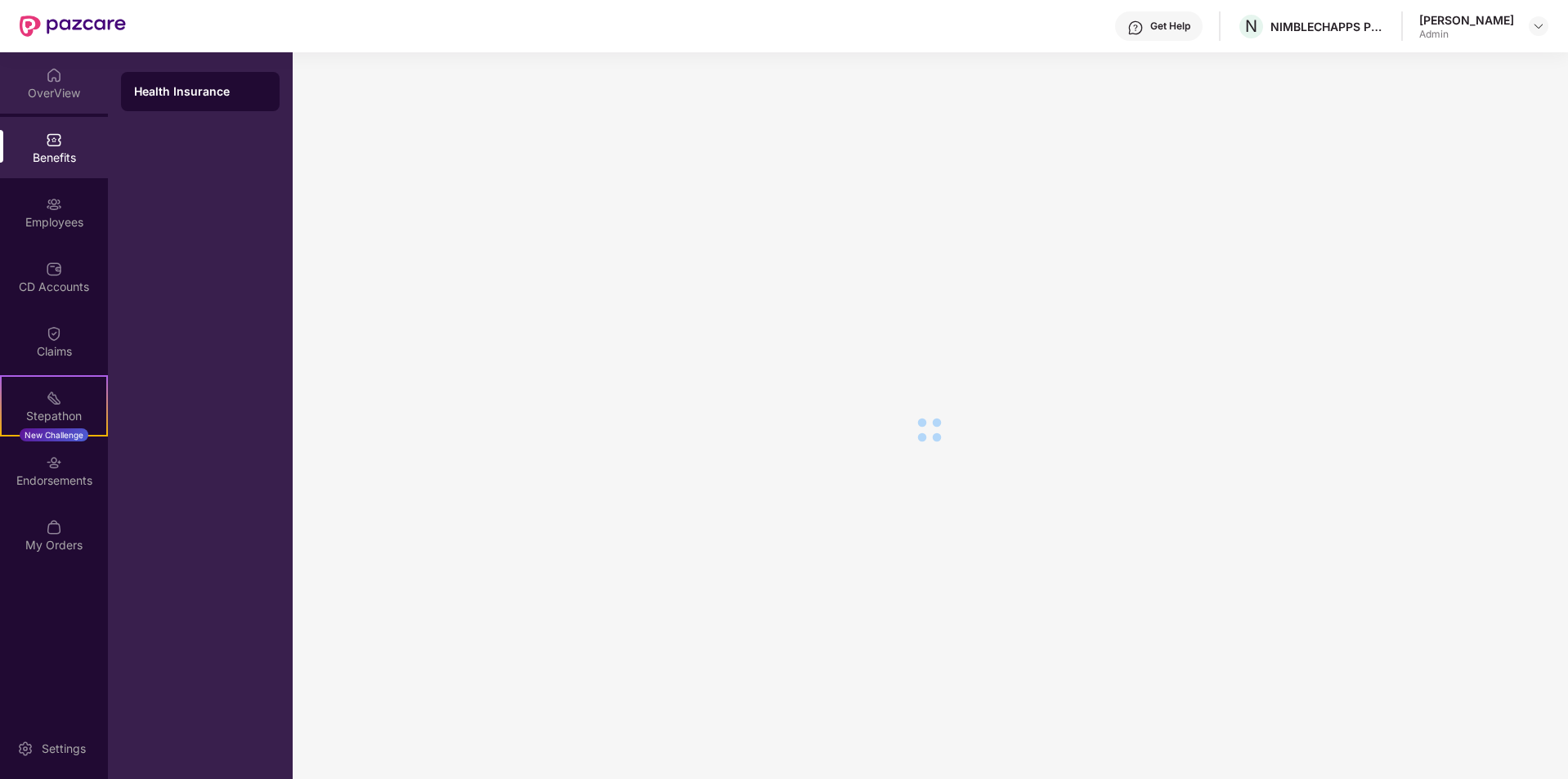
click at [53, 95] on div "OverView" at bounding box center [54, 93] width 108 height 16
